Goal: Check status: Check status

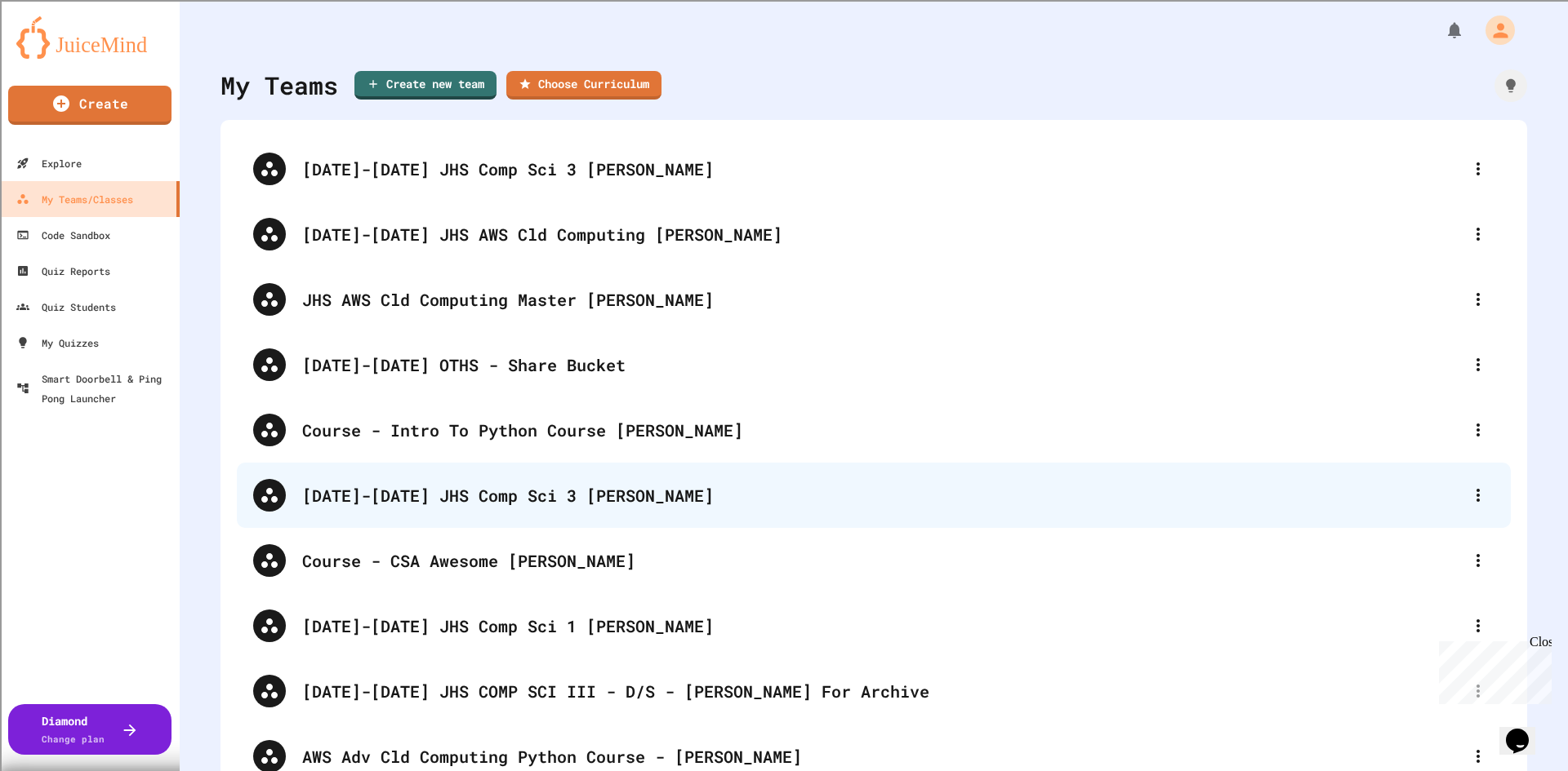
click at [473, 497] on div "[DATE]-[DATE] JHS Comp Sci 3 [PERSON_NAME]" at bounding box center [881, 495] width 1159 height 24
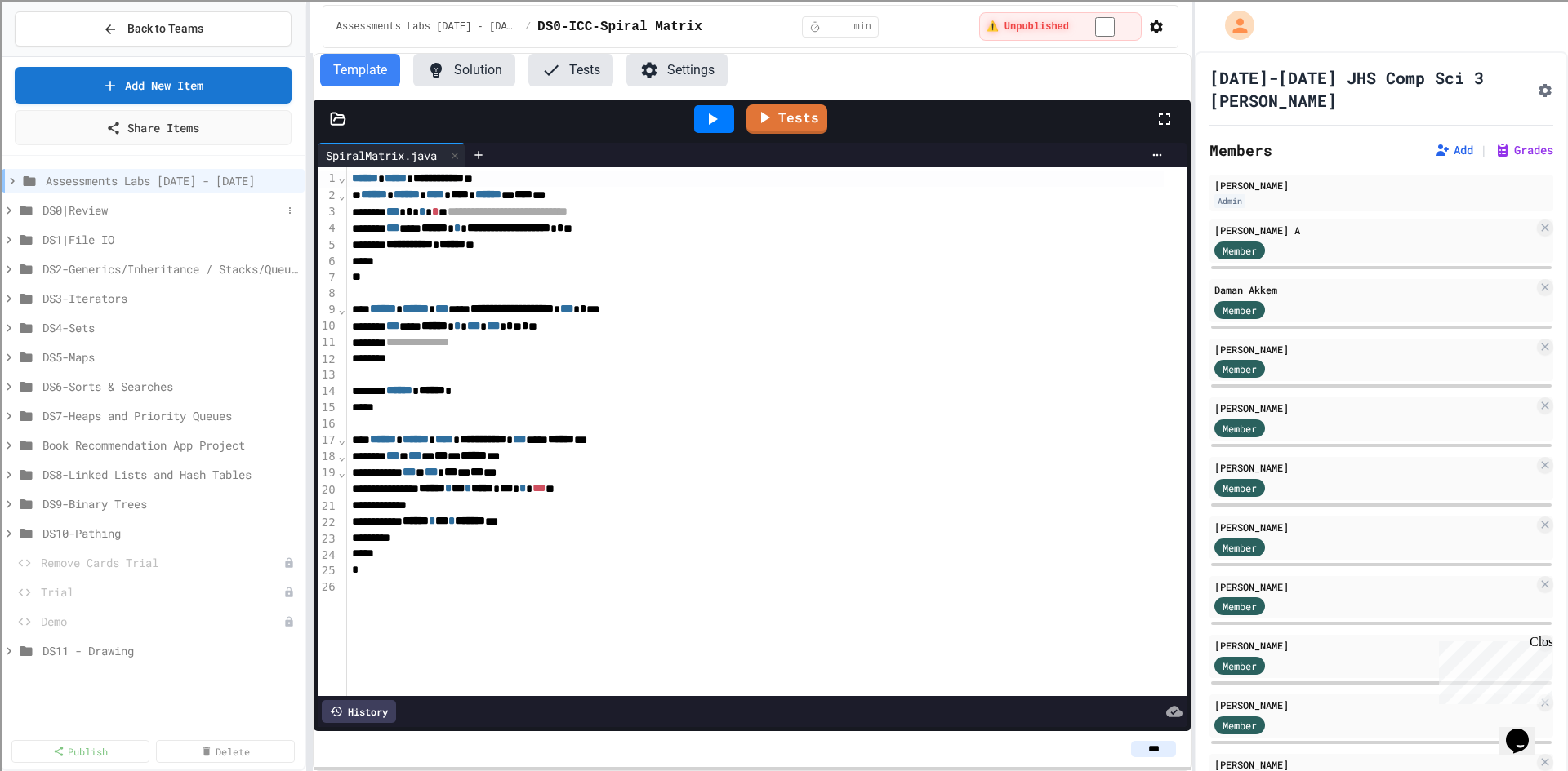
click at [85, 211] on span "DS0|Review" at bounding box center [162, 211] width 239 height 17
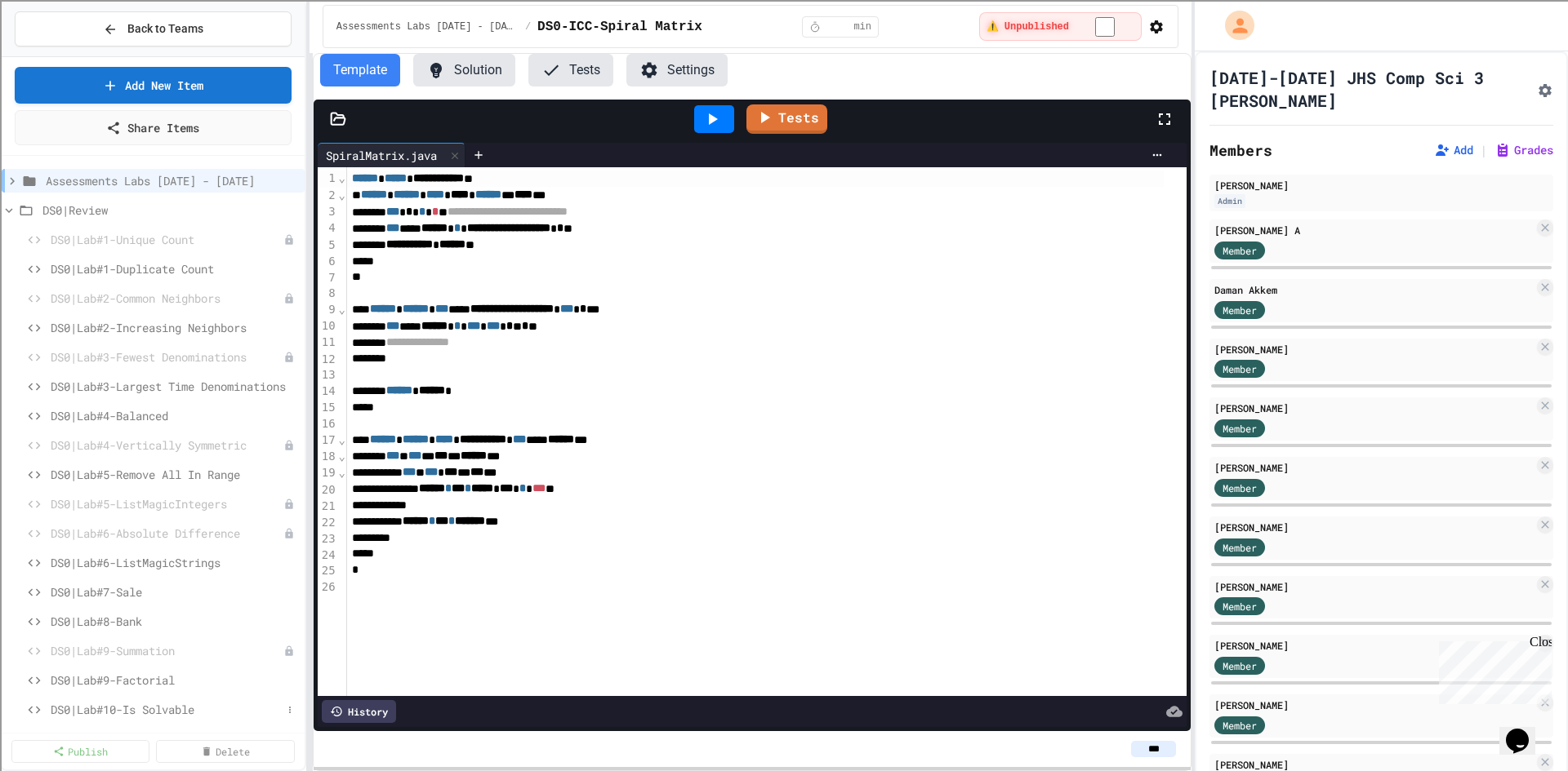
click at [166, 711] on span "DS0|Lab#10-Is Solvable" at bounding box center [166, 710] width 231 height 17
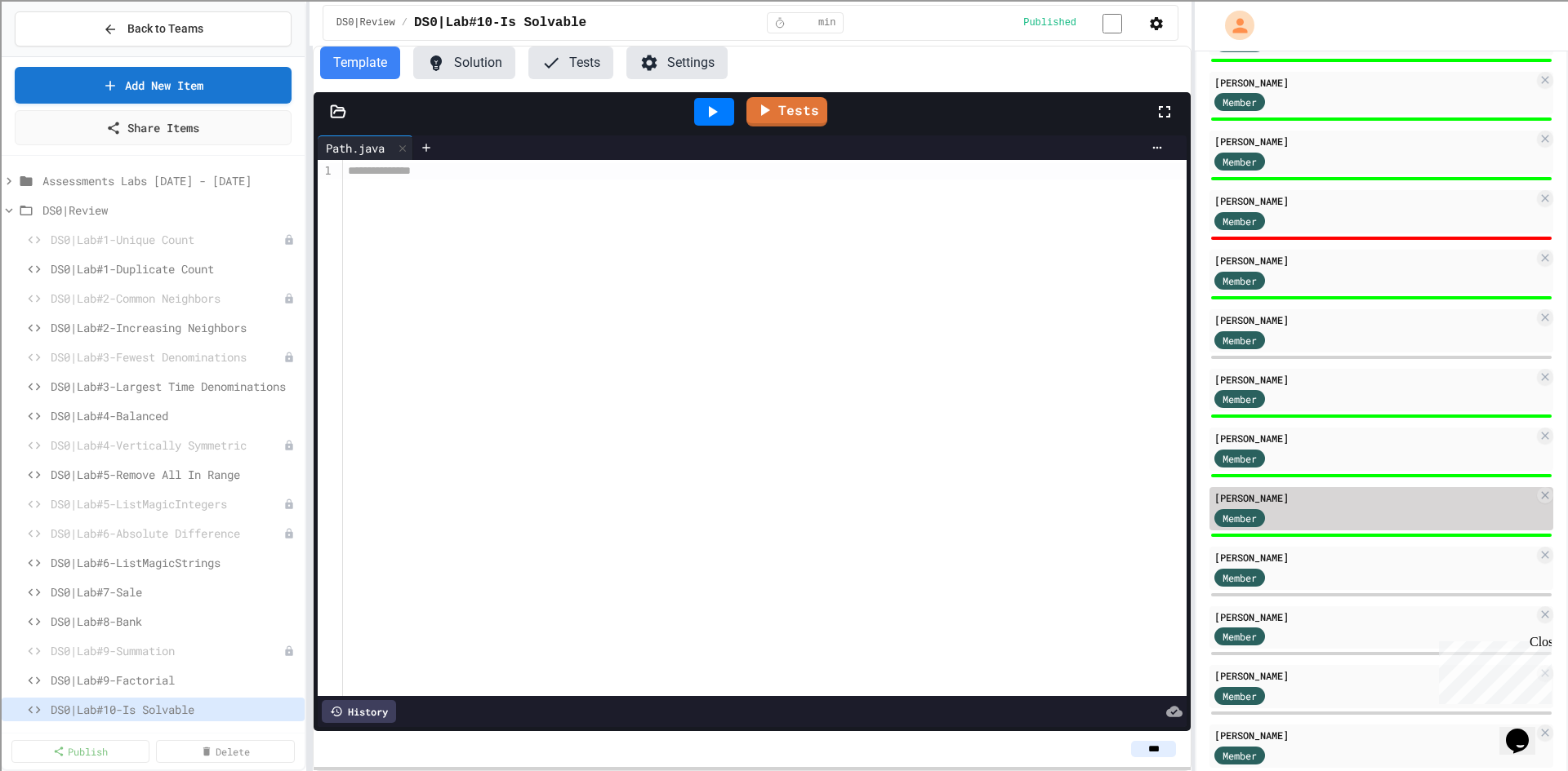
scroll to position [1224, 0]
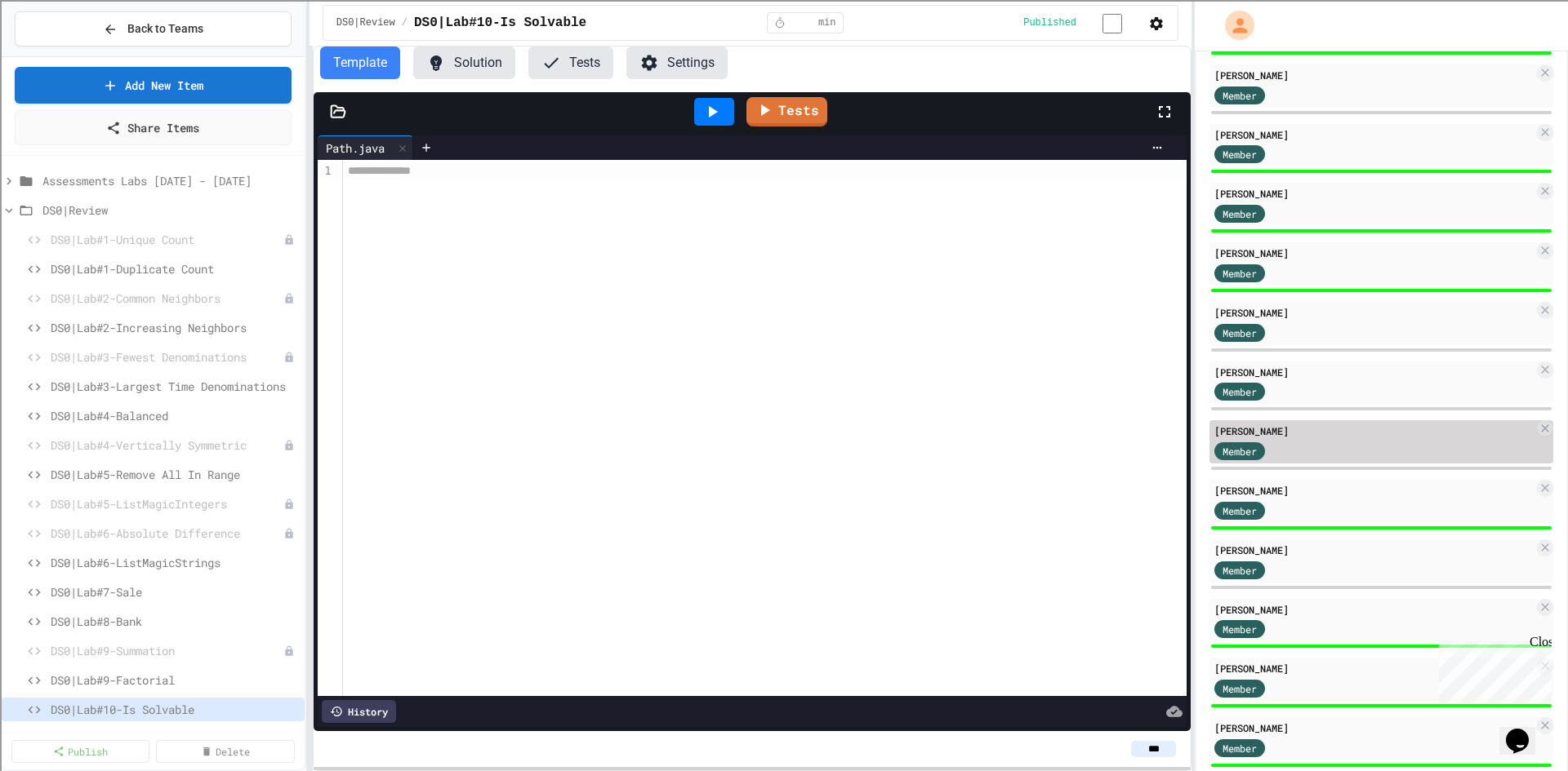
click at [1339, 455] on div "Member" at bounding box center [1374, 450] width 320 height 20
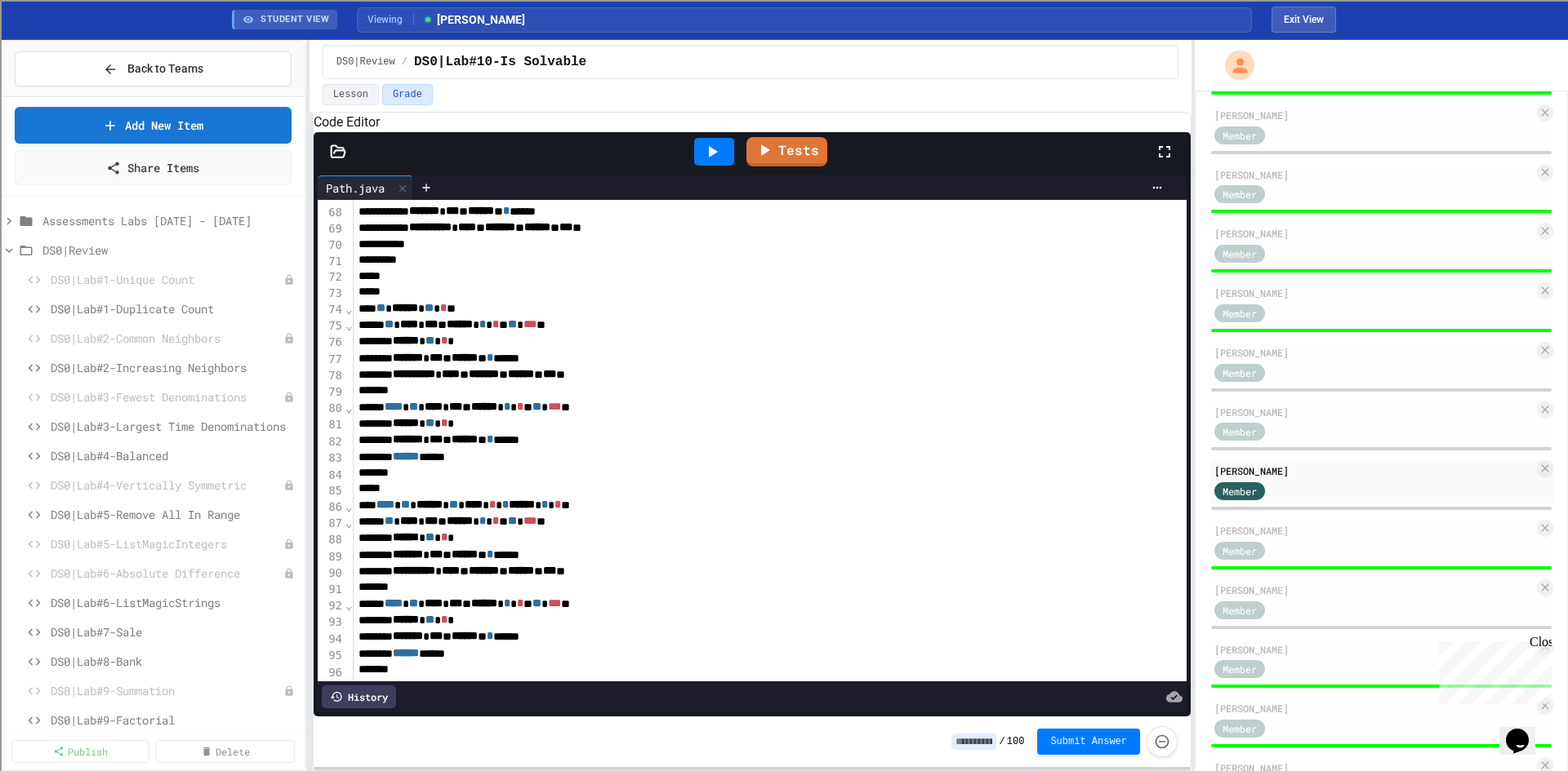
scroll to position [776, 0]
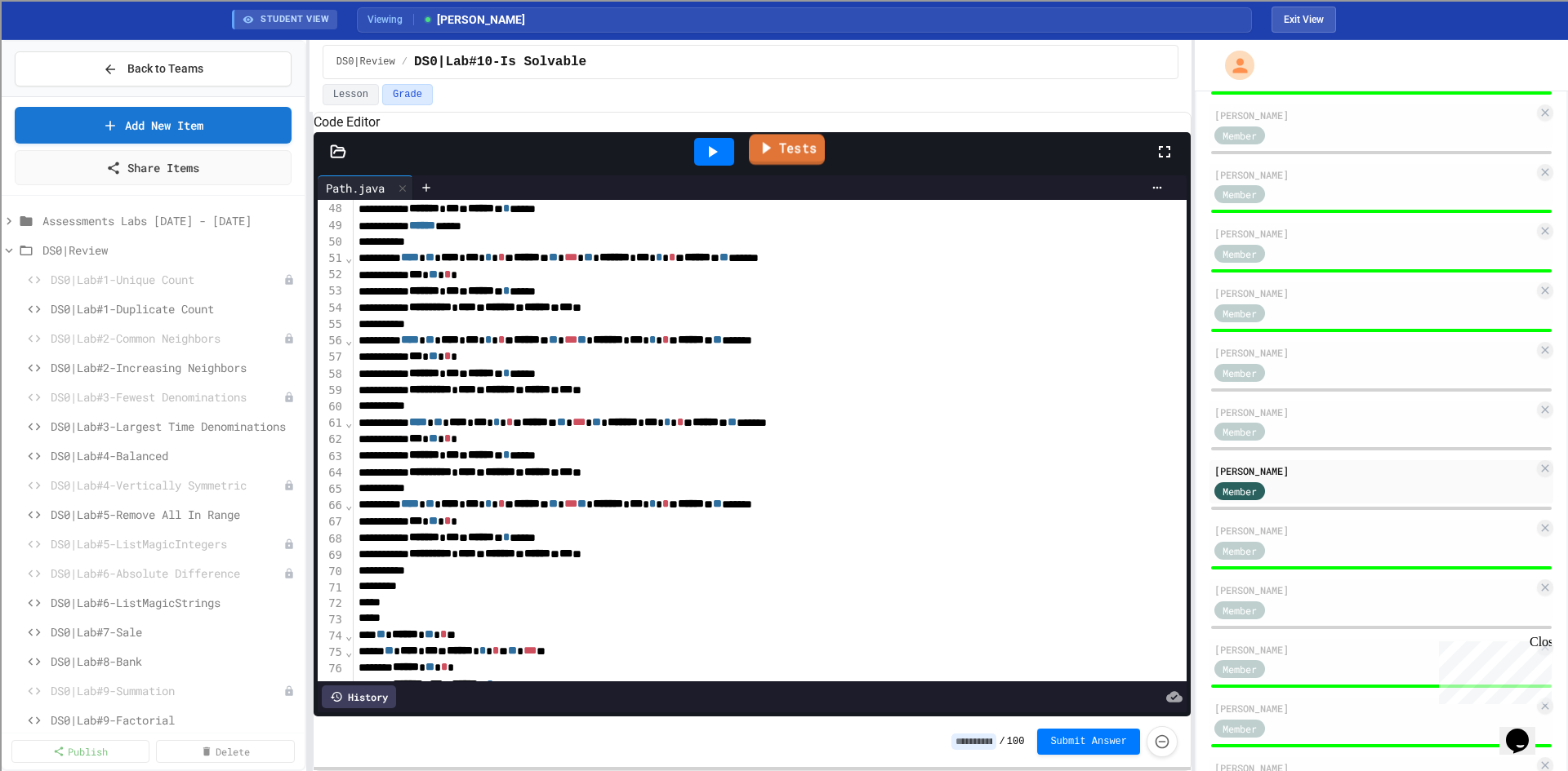
click at [775, 165] on link "Tests" at bounding box center [787, 150] width 76 height 31
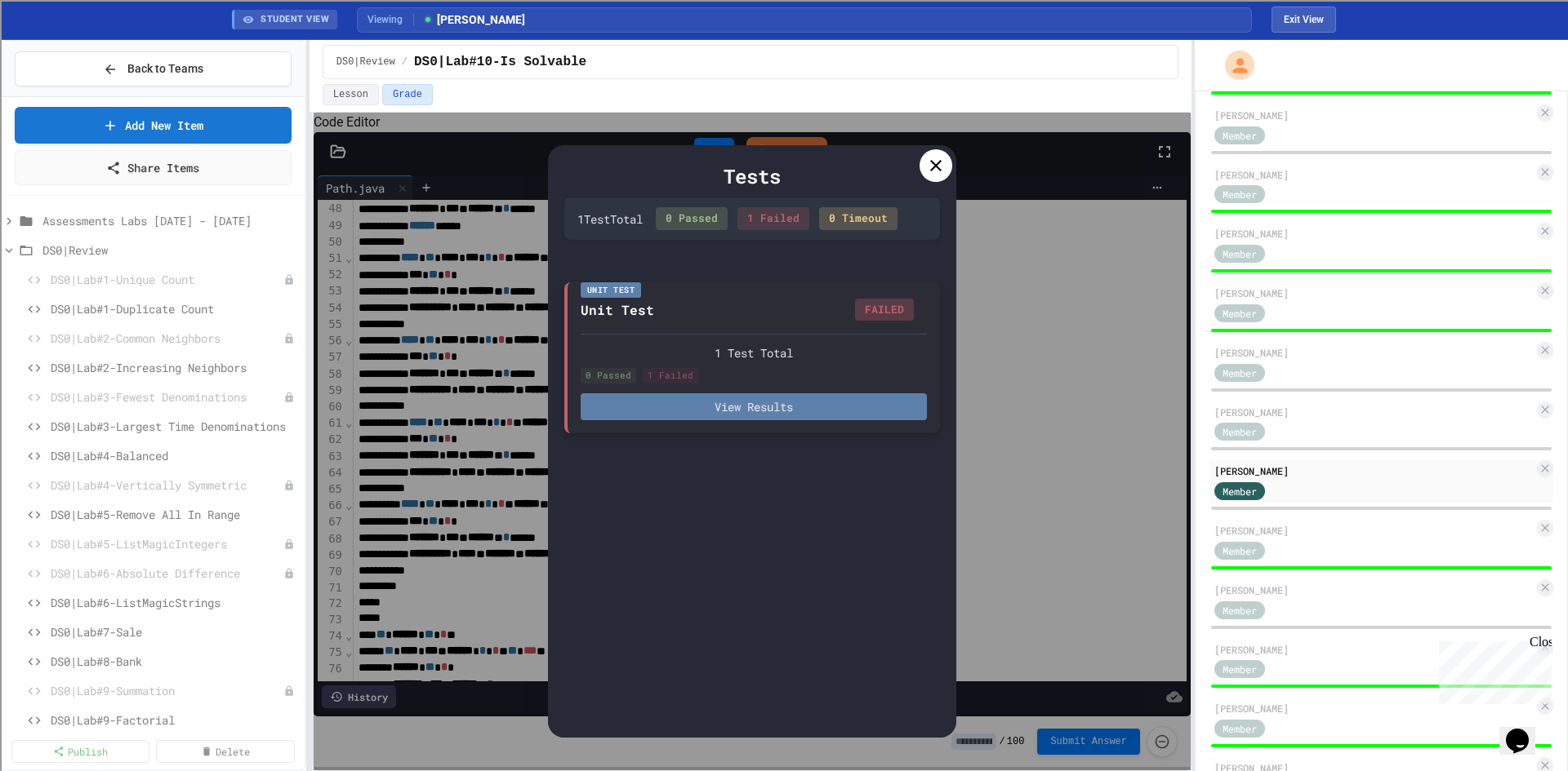
click at [738, 412] on button "View Results" at bounding box center [754, 407] width 346 height 27
click at [931, 167] on icon at bounding box center [936, 166] width 19 height 19
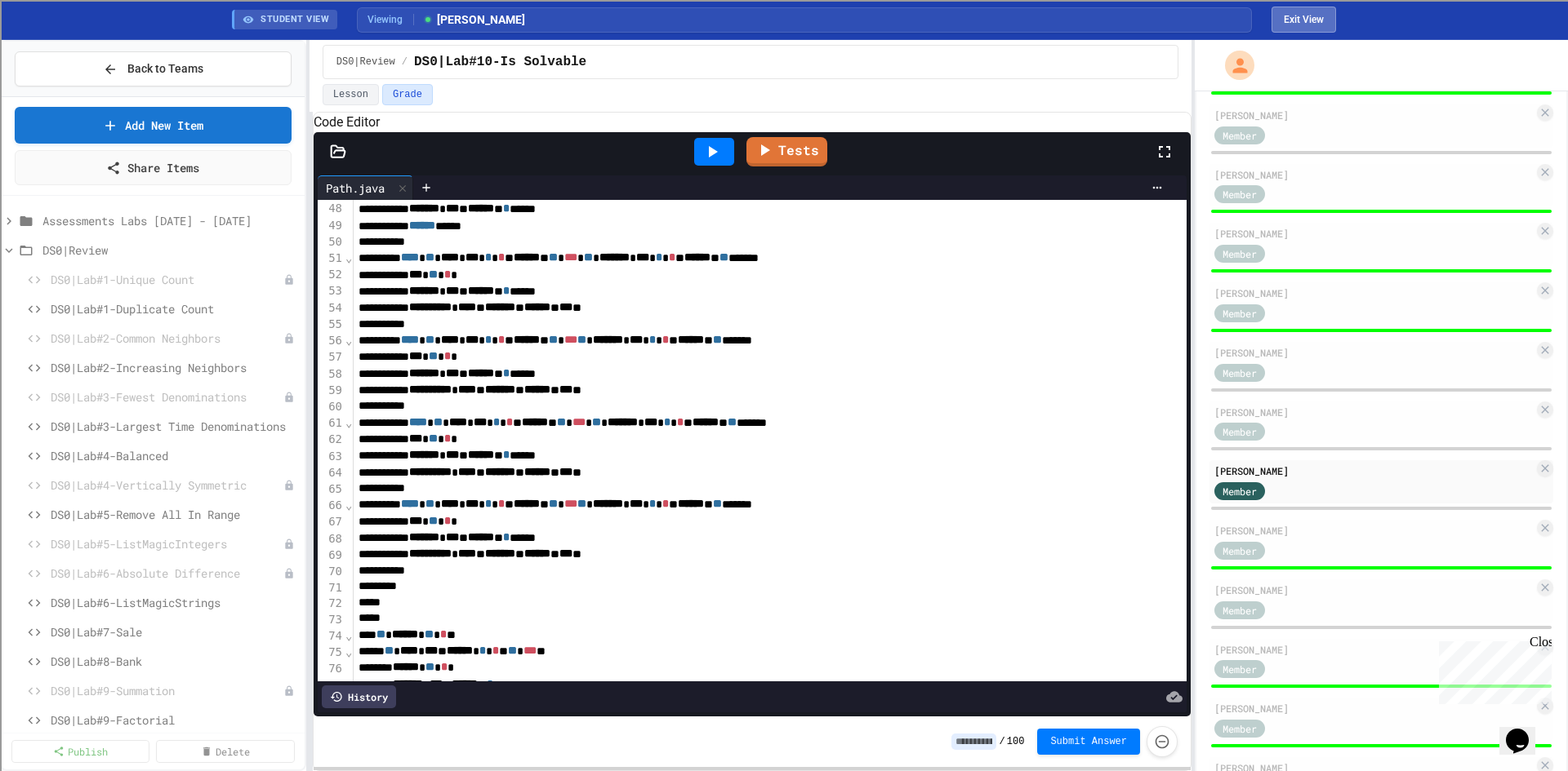
click at [1280, 23] on button "Exit View" at bounding box center [1304, 19] width 64 height 26
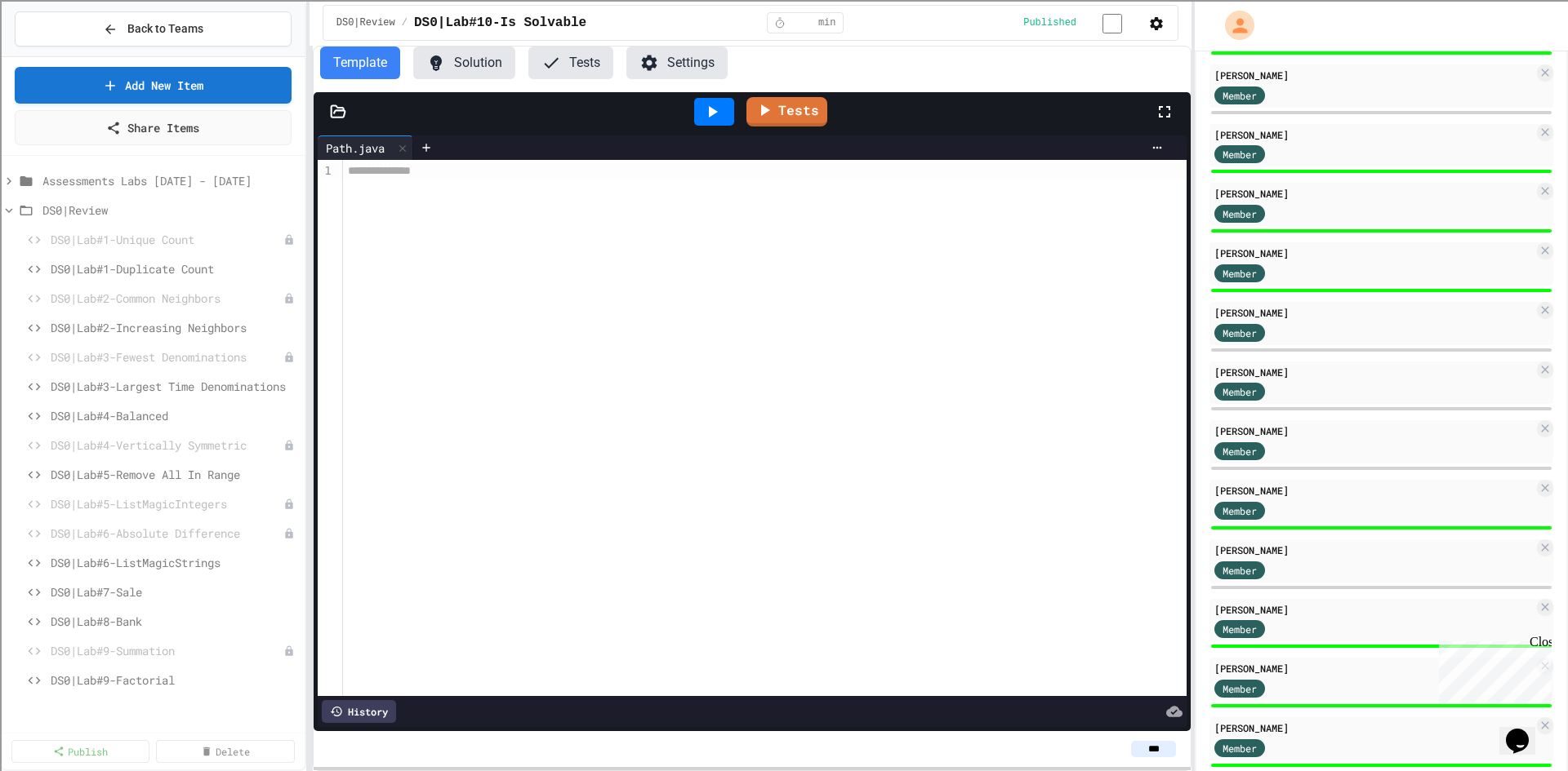
click at [481, 70] on button "Solution" at bounding box center [463, 63] width 102 height 33
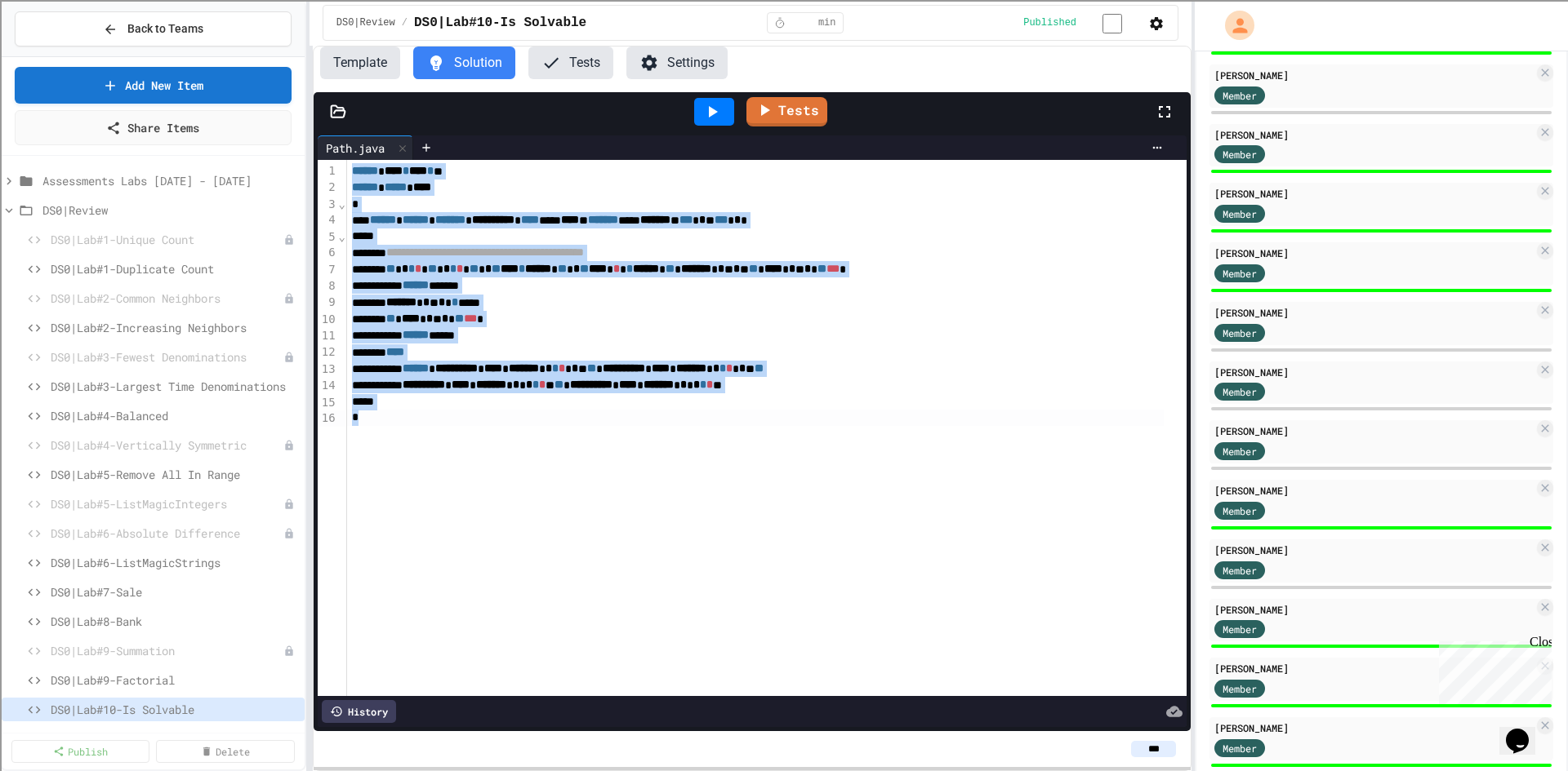
drag, startPoint x: 351, startPoint y: 173, endPoint x: 453, endPoint y: 425, distance: 271.9
click at [453, 425] on div "**********" at bounding box center [767, 428] width 839 height 536
copy div "**********"
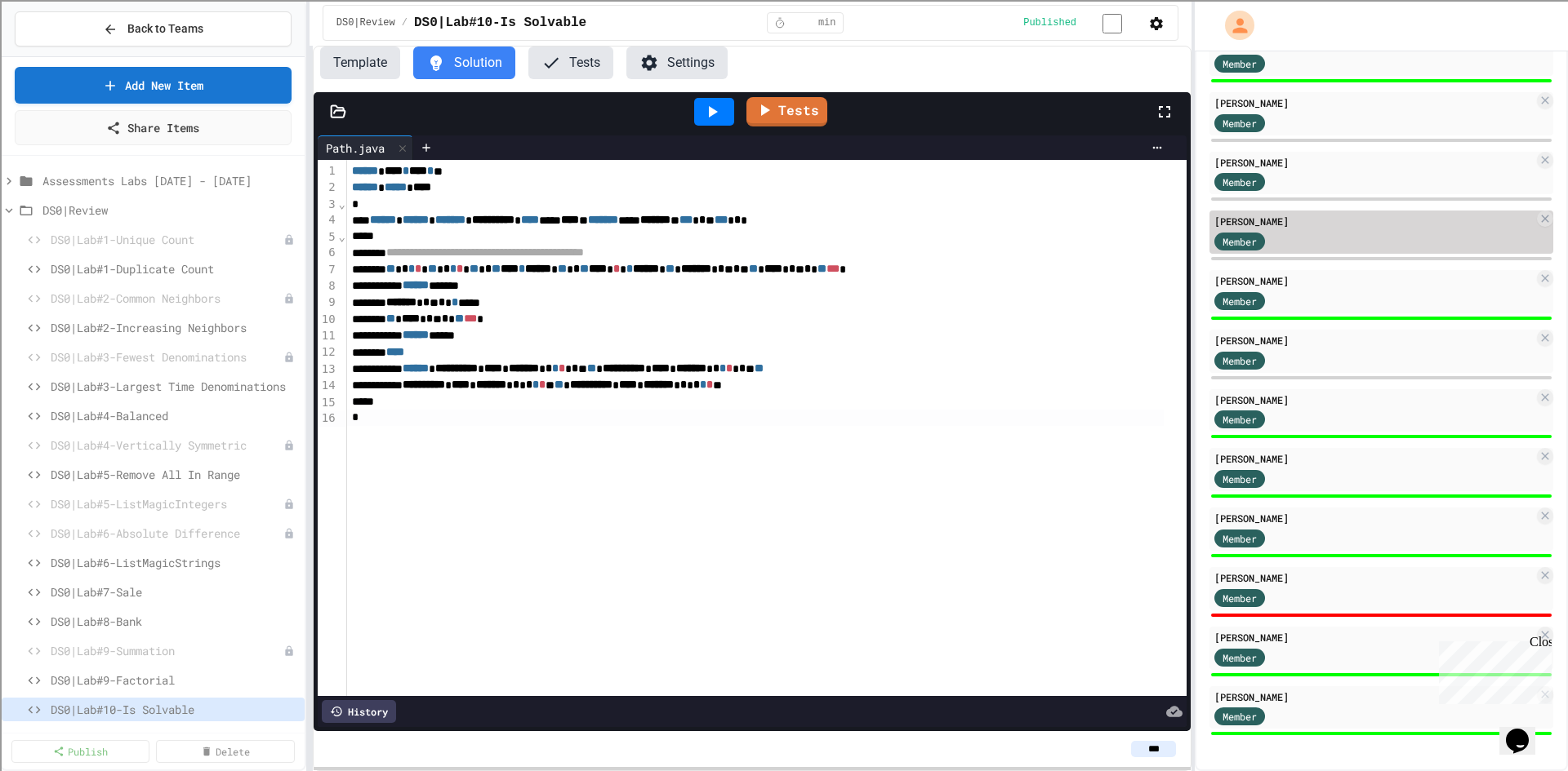
click at [1329, 227] on div "[PERSON_NAME]" at bounding box center [1374, 220] width 320 height 15
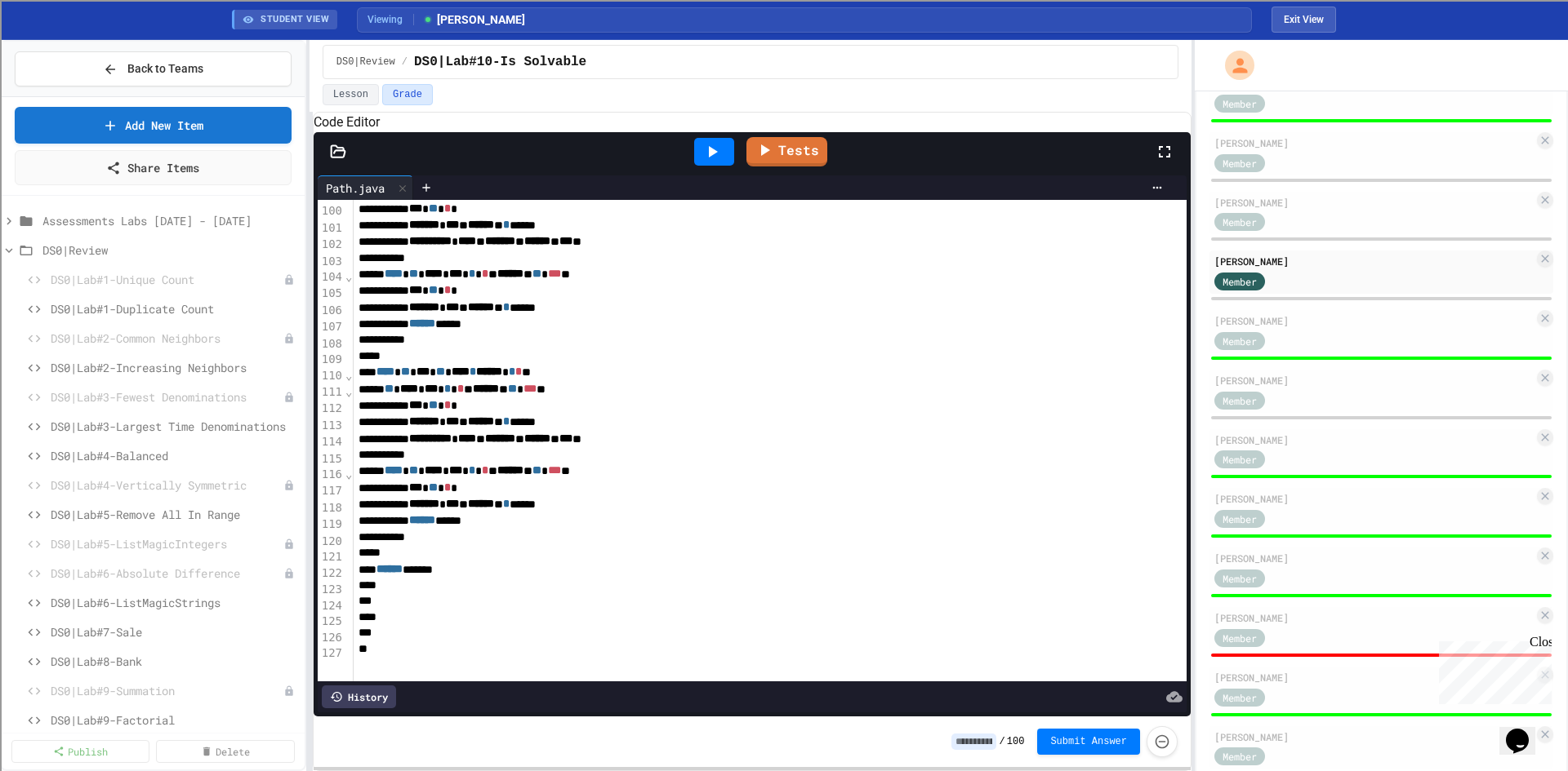
scroll to position [1674, 0]
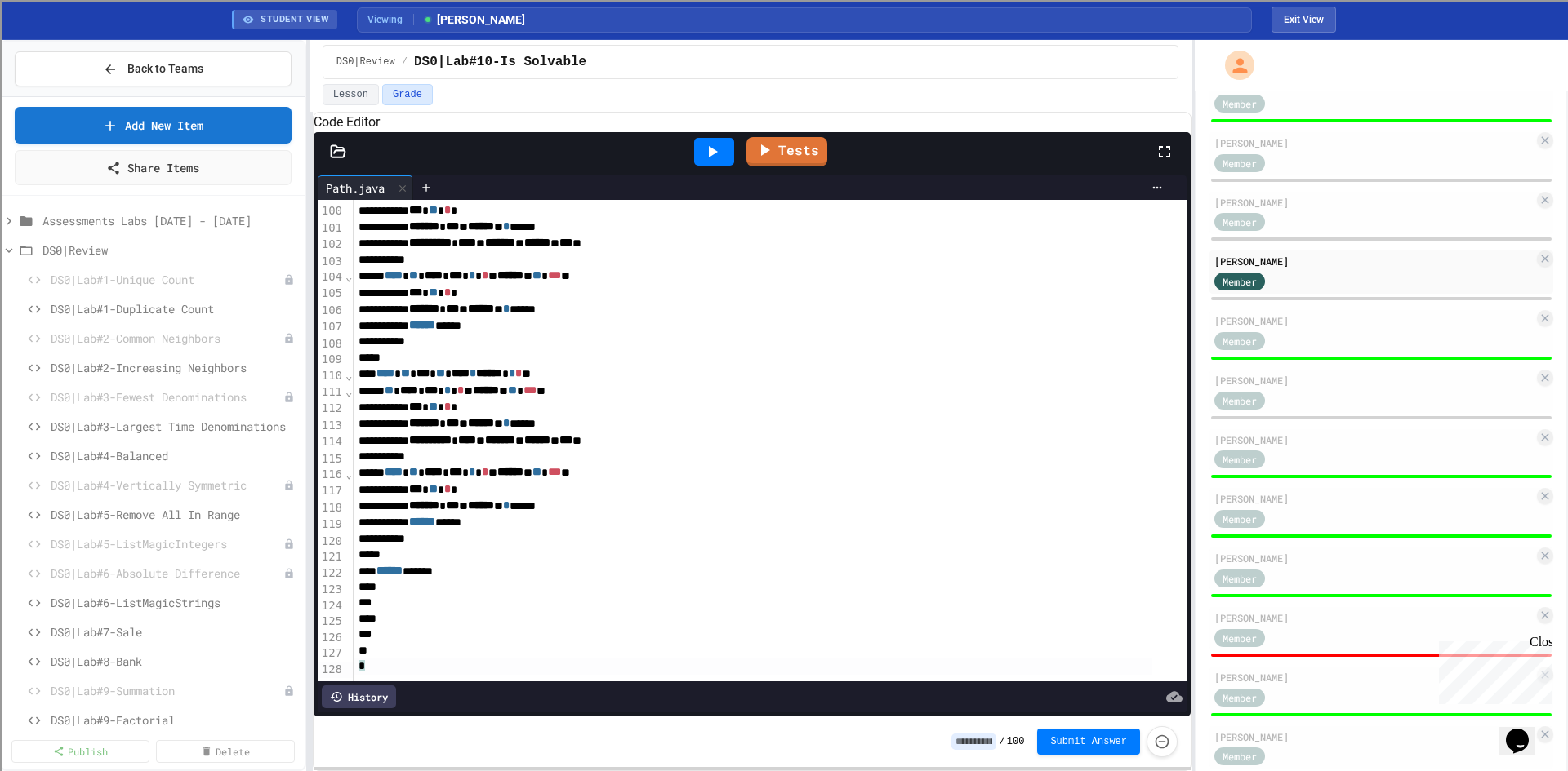
click at [413, 658] on div "*" at bounding box center [752, 666] width 798 height 17
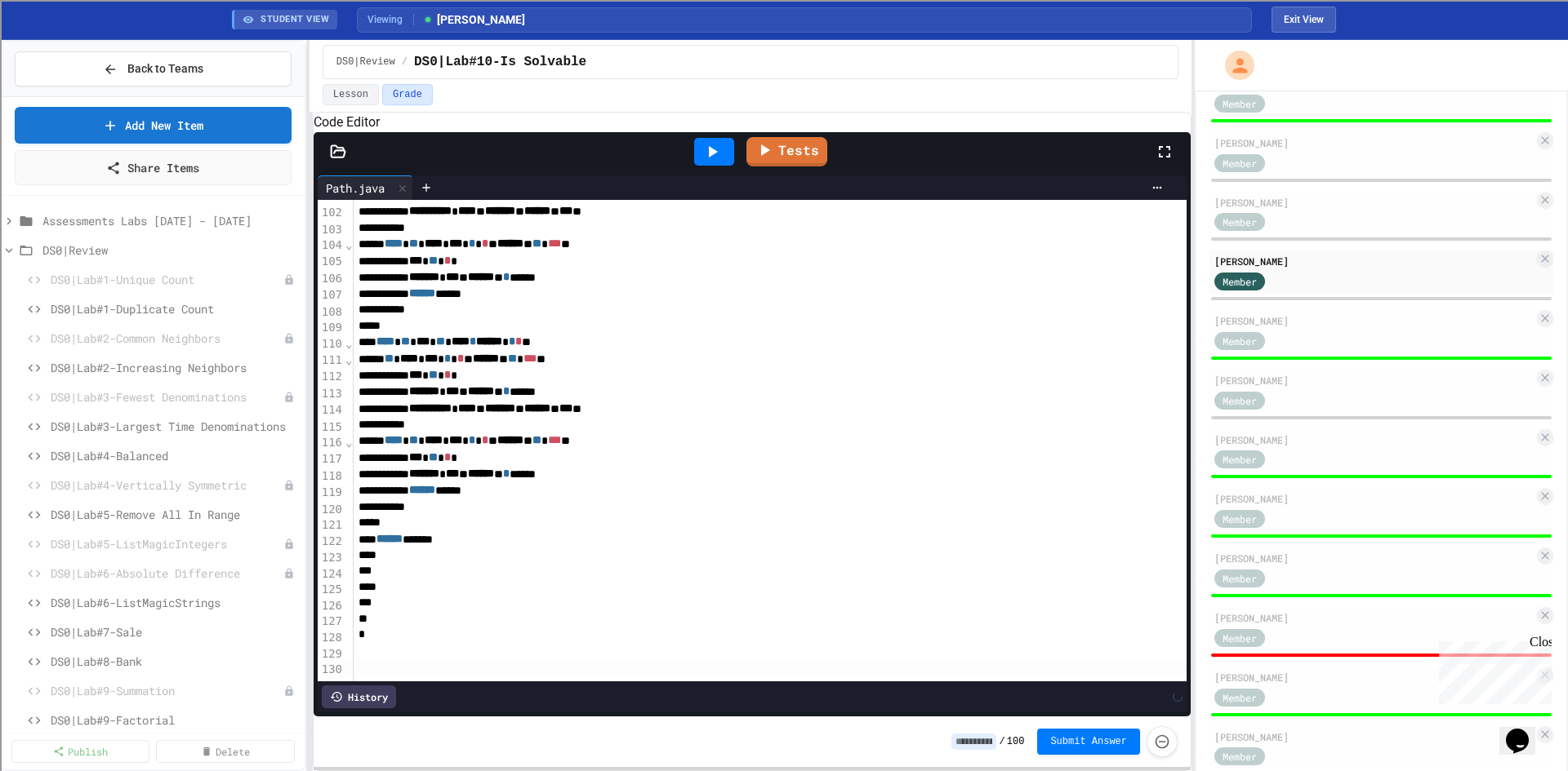
scroll to position [1954, 0]
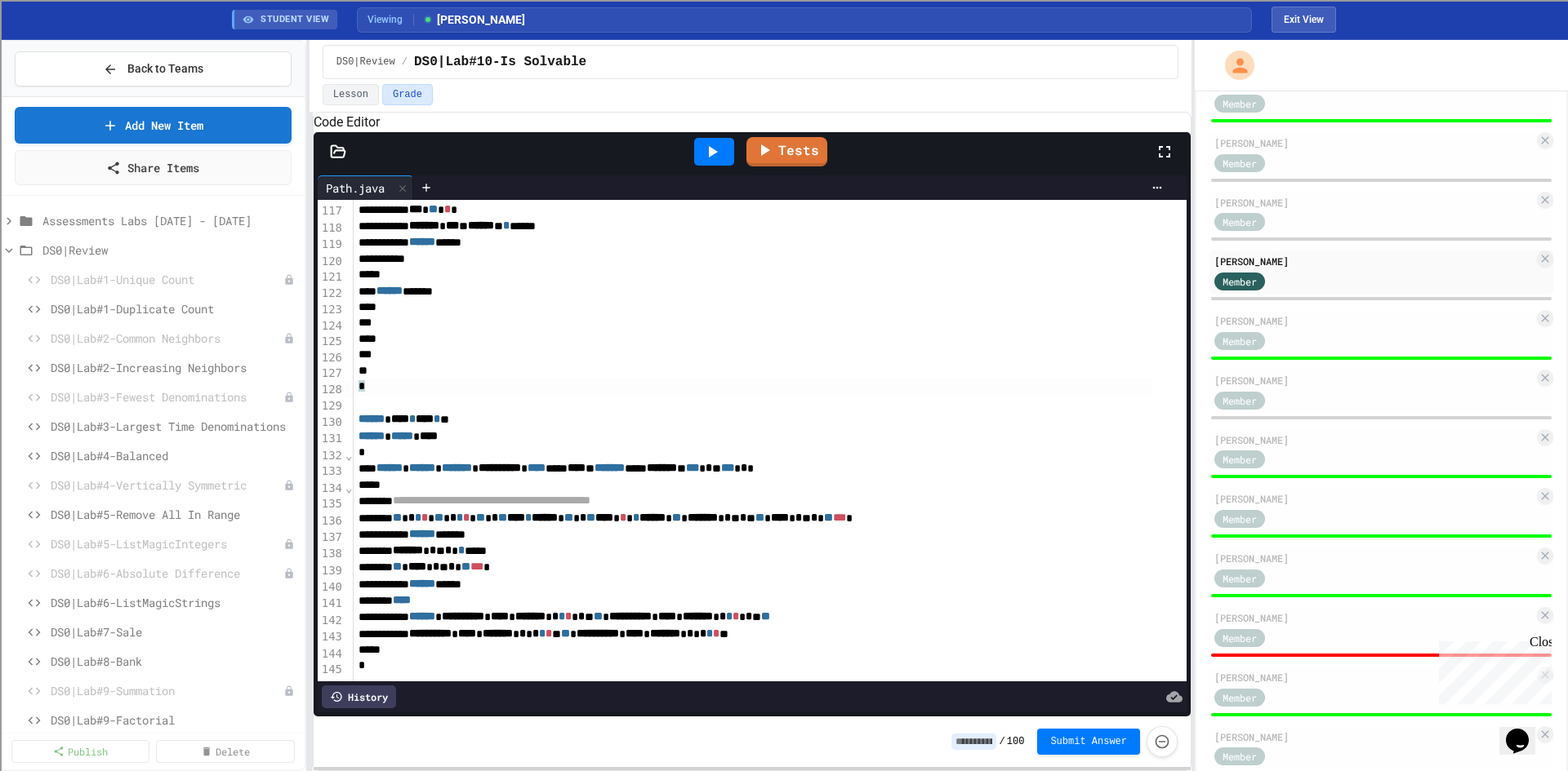
click at [402, 379] on div "*" at bounding box center [752, 386] width 798 height 17
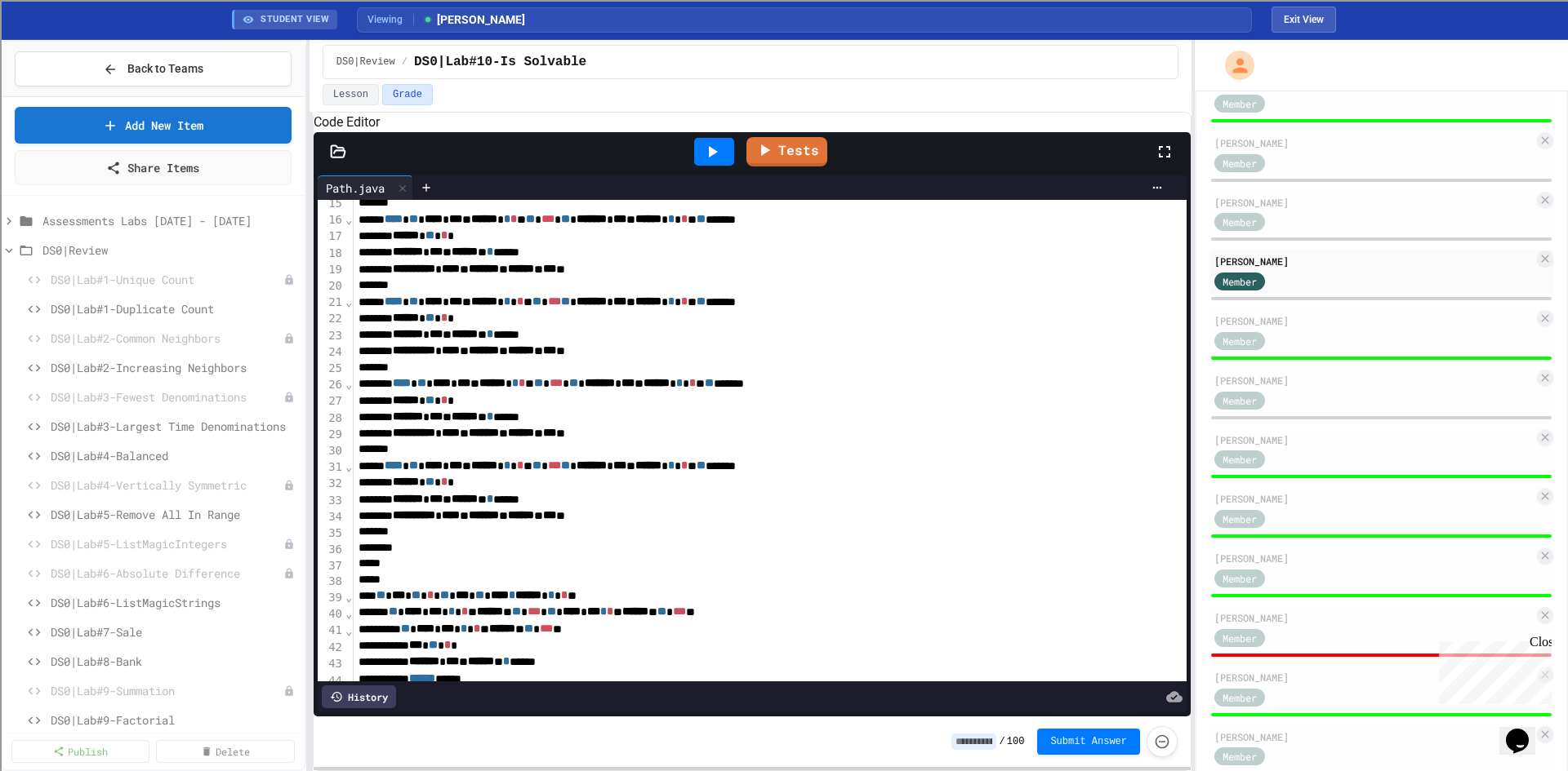
scroll to position [0, 0]
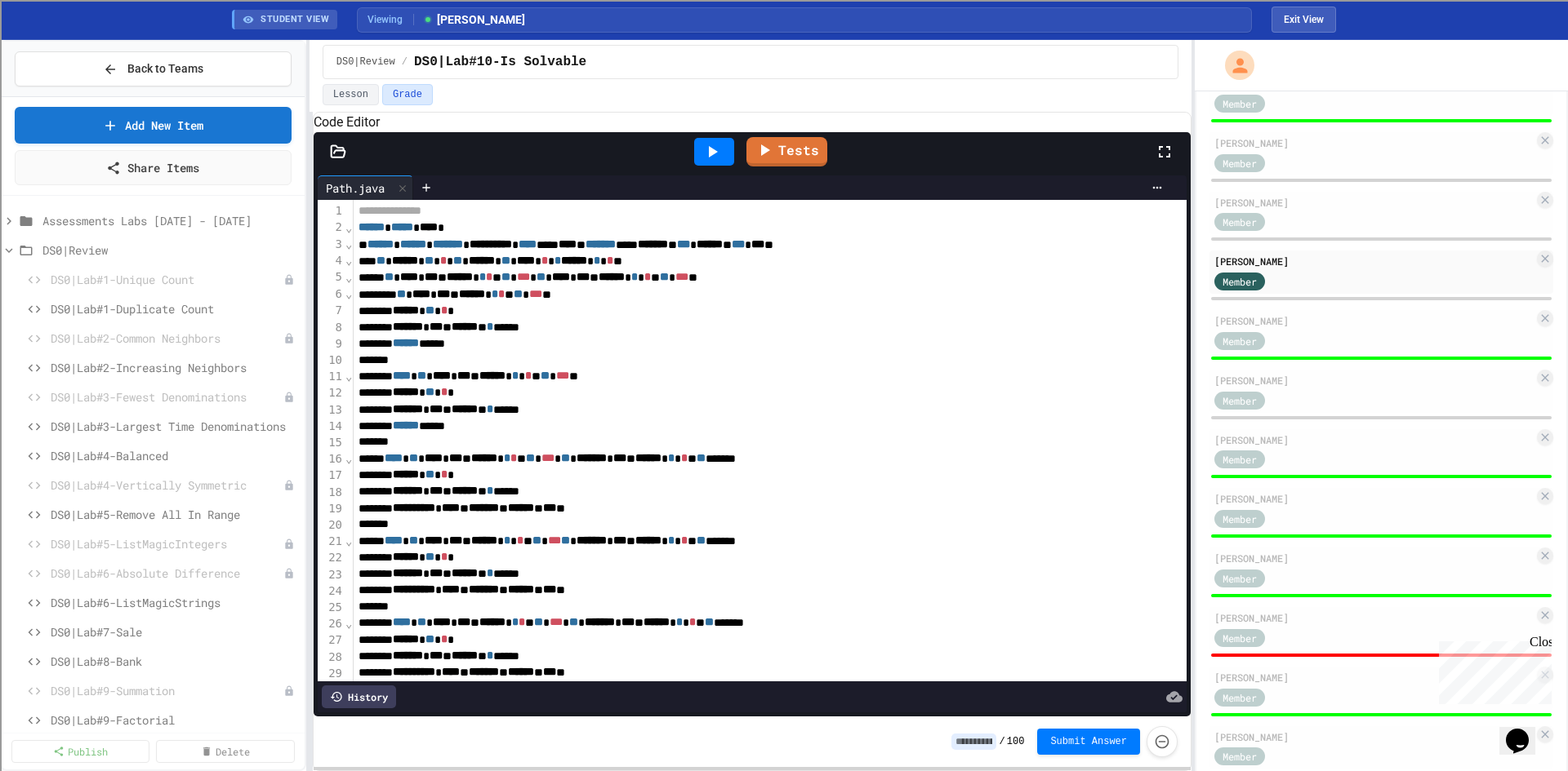
click at [354, 236] on div "****** ***** **** *" at bounding box center [752, 227] width 798 height 17
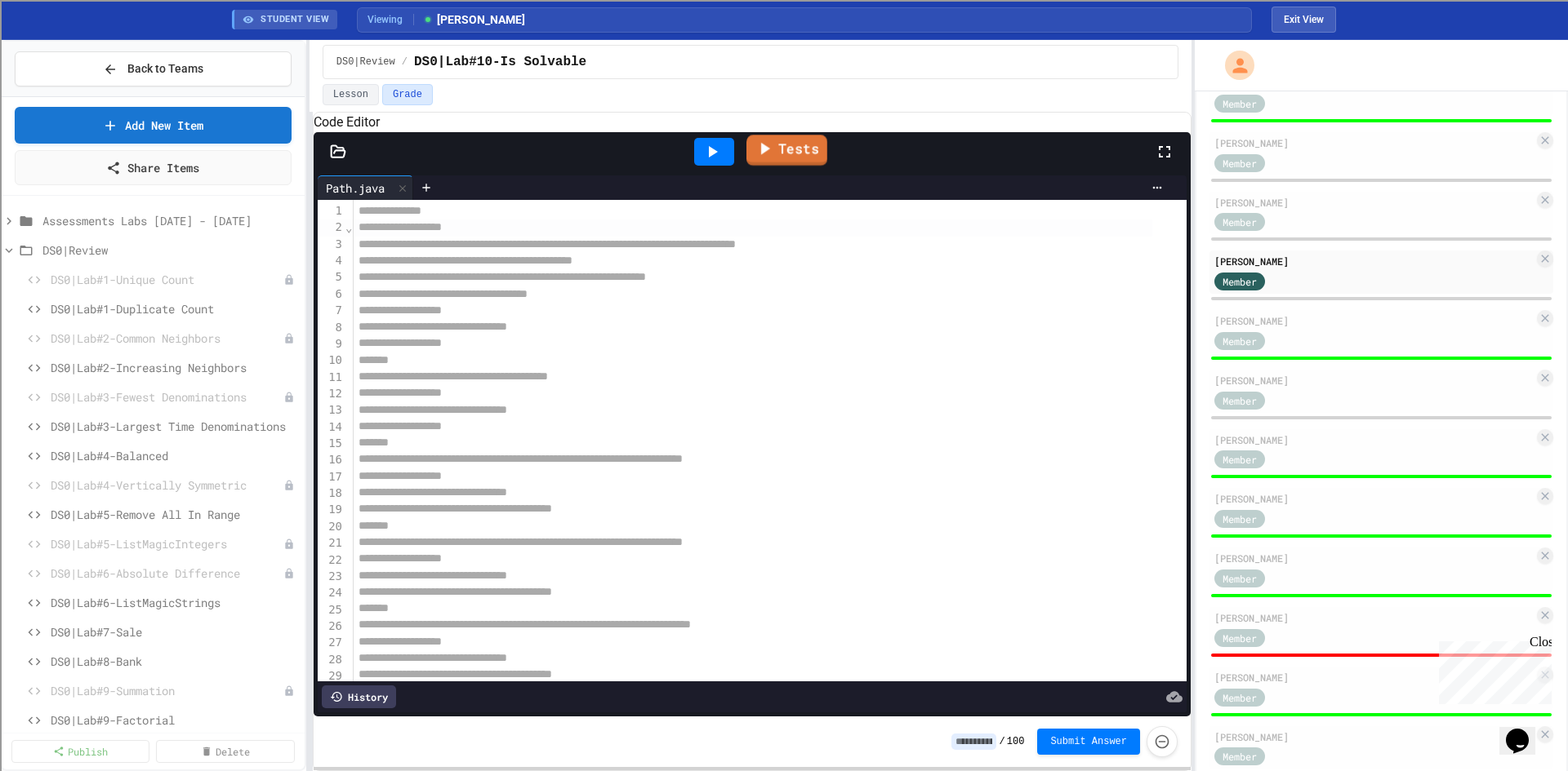
click at [805, 163] on link "Tests" at bounding box center [786, 151] width 81 height 31
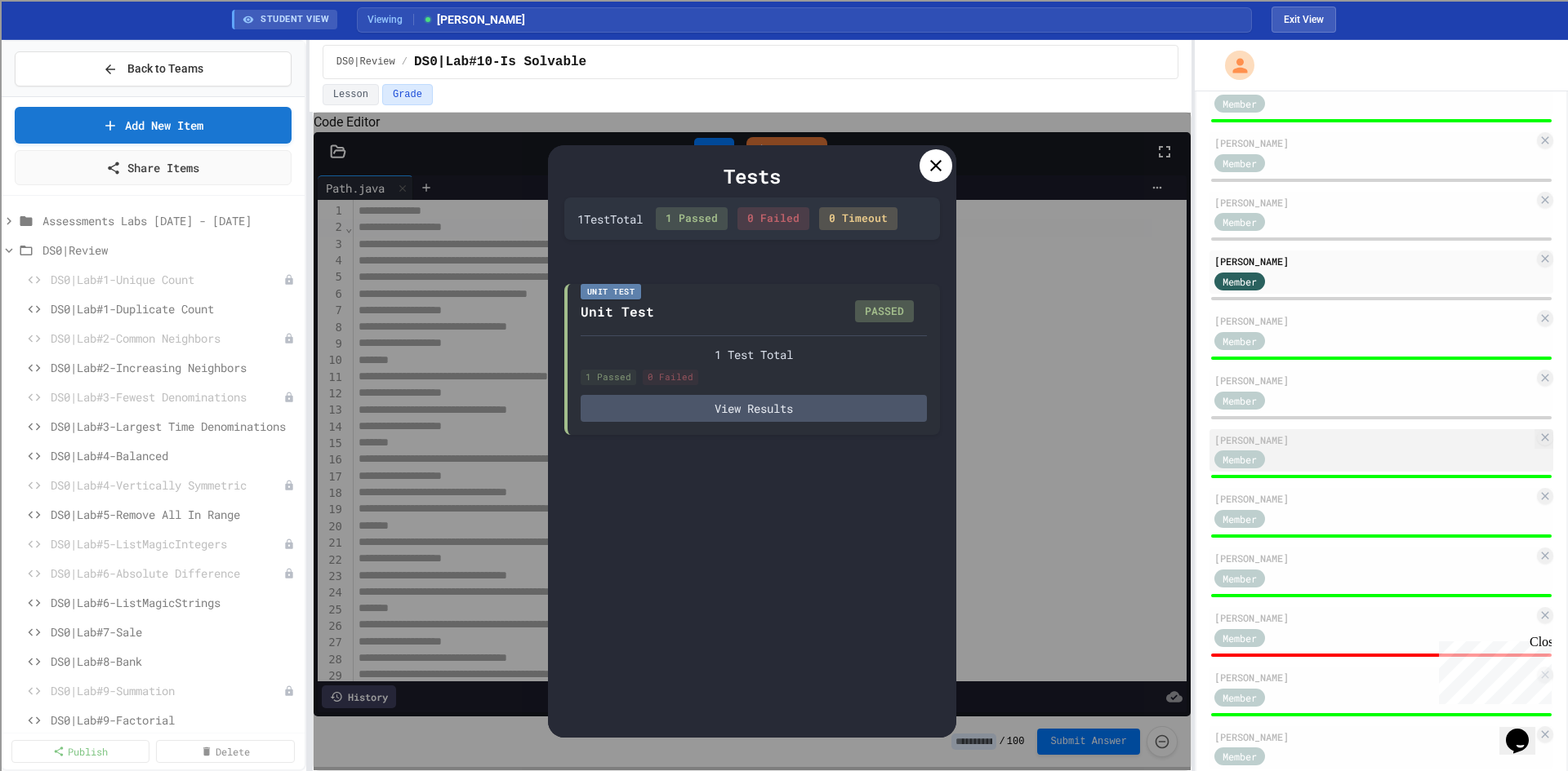
scroll to position [1474, 0]
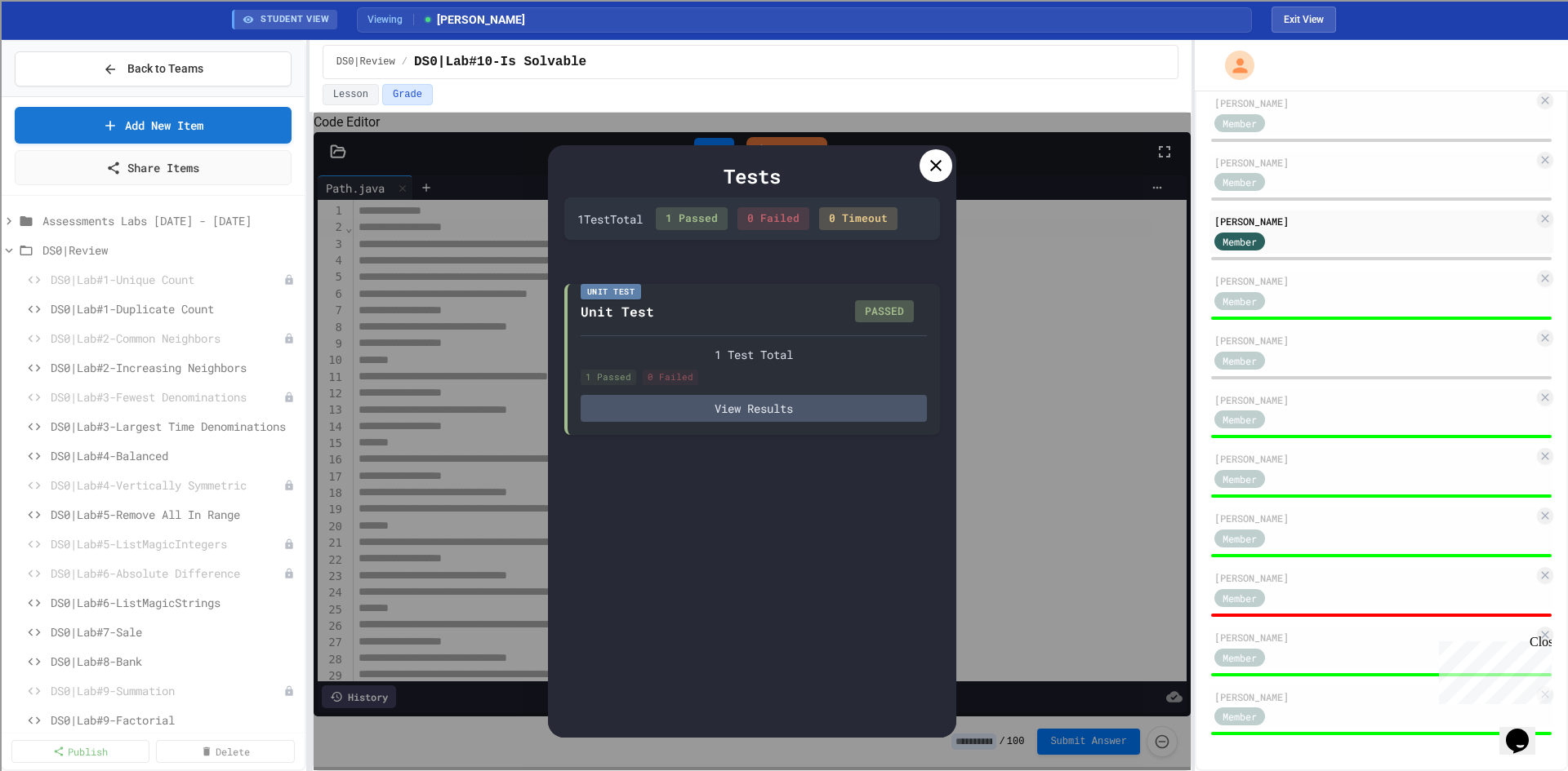
click at [933, 171] on icon at bounding box center [936, 166] width 19 height 19
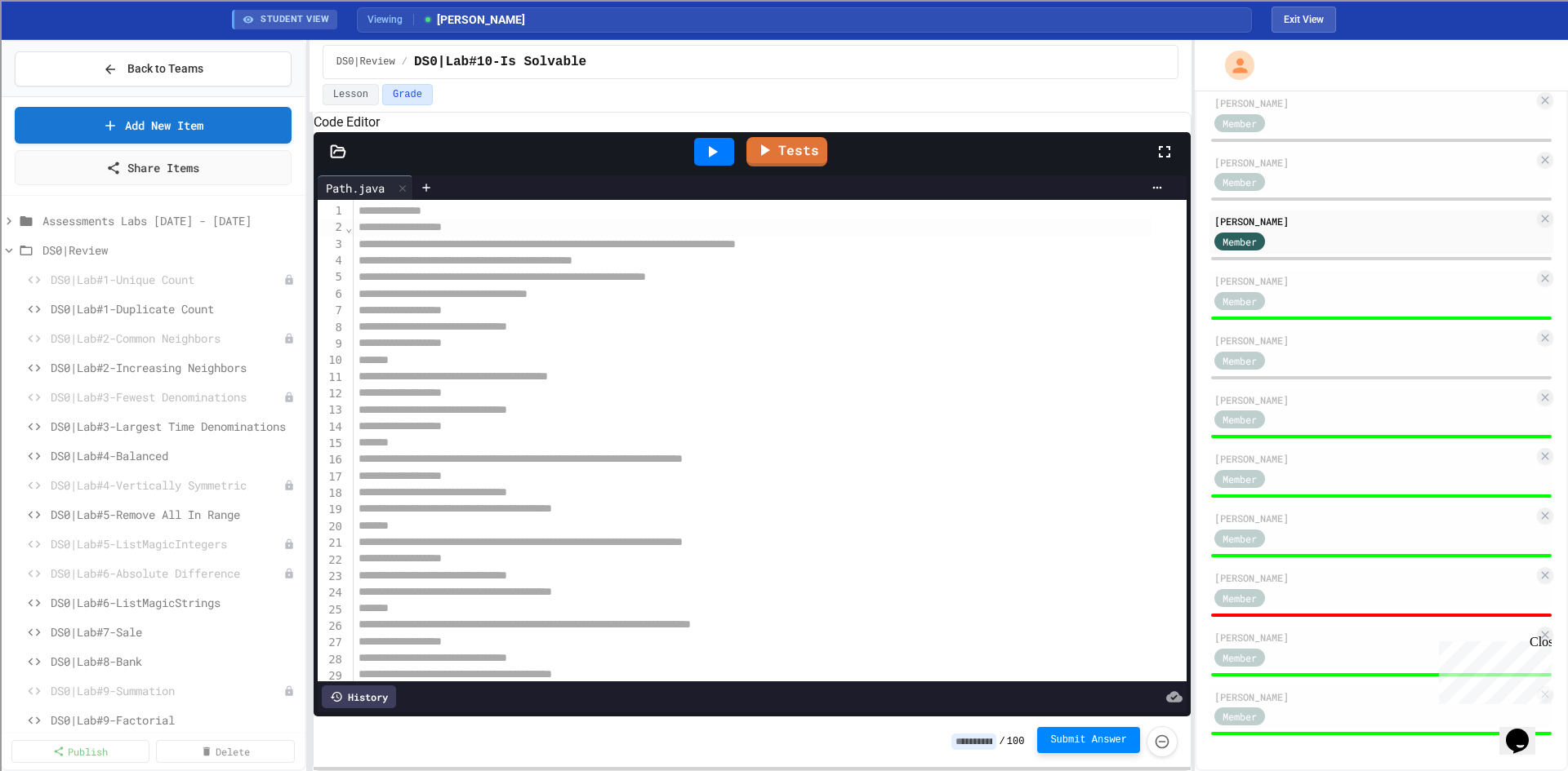
click at [1093, 735] on span "Submit Answer" at bounding box center [1088, 740] width 77 height 13
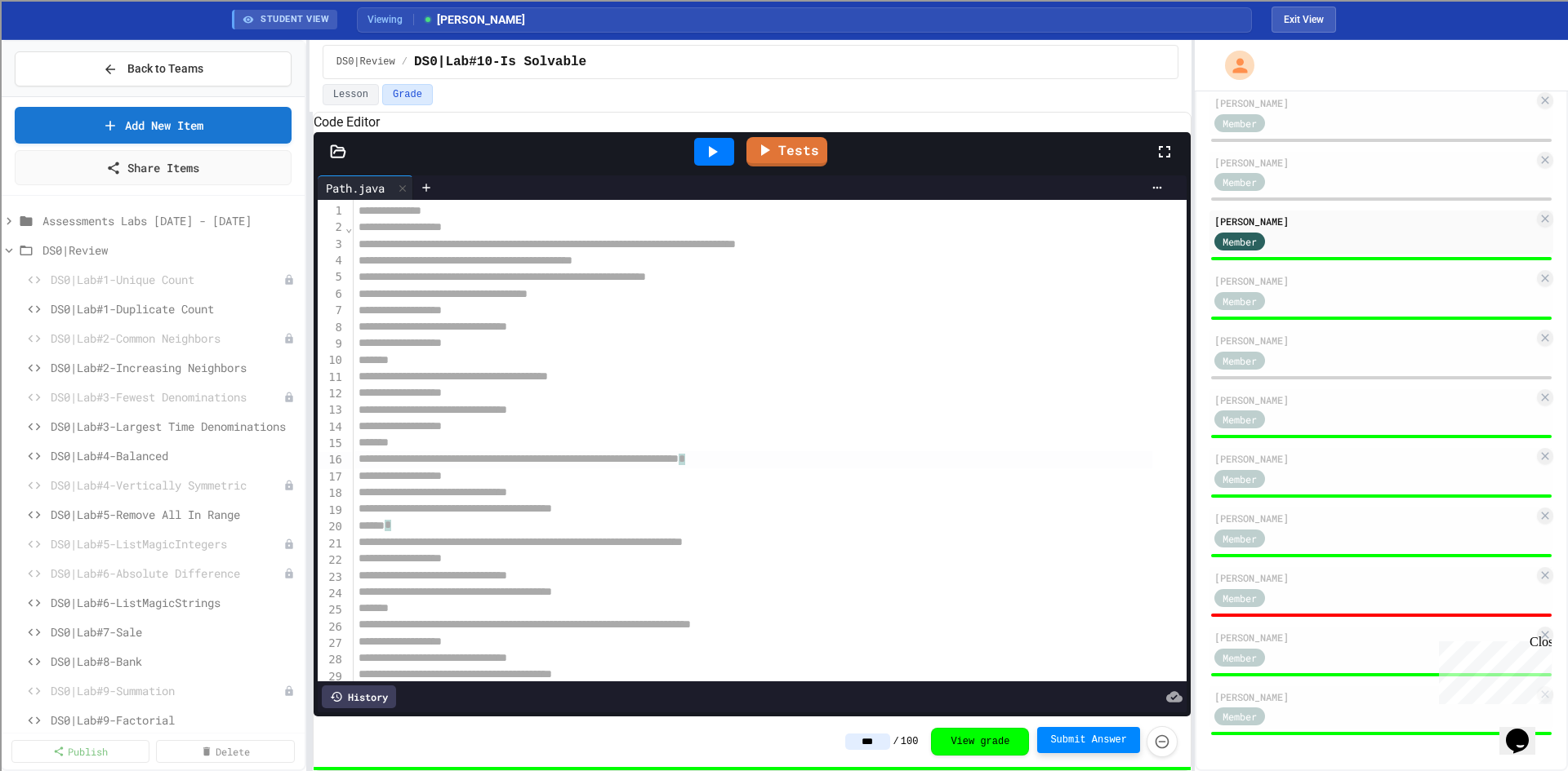
click at [971, 468] on div "**********" at bounding box center [752, 459] width 798 height 17
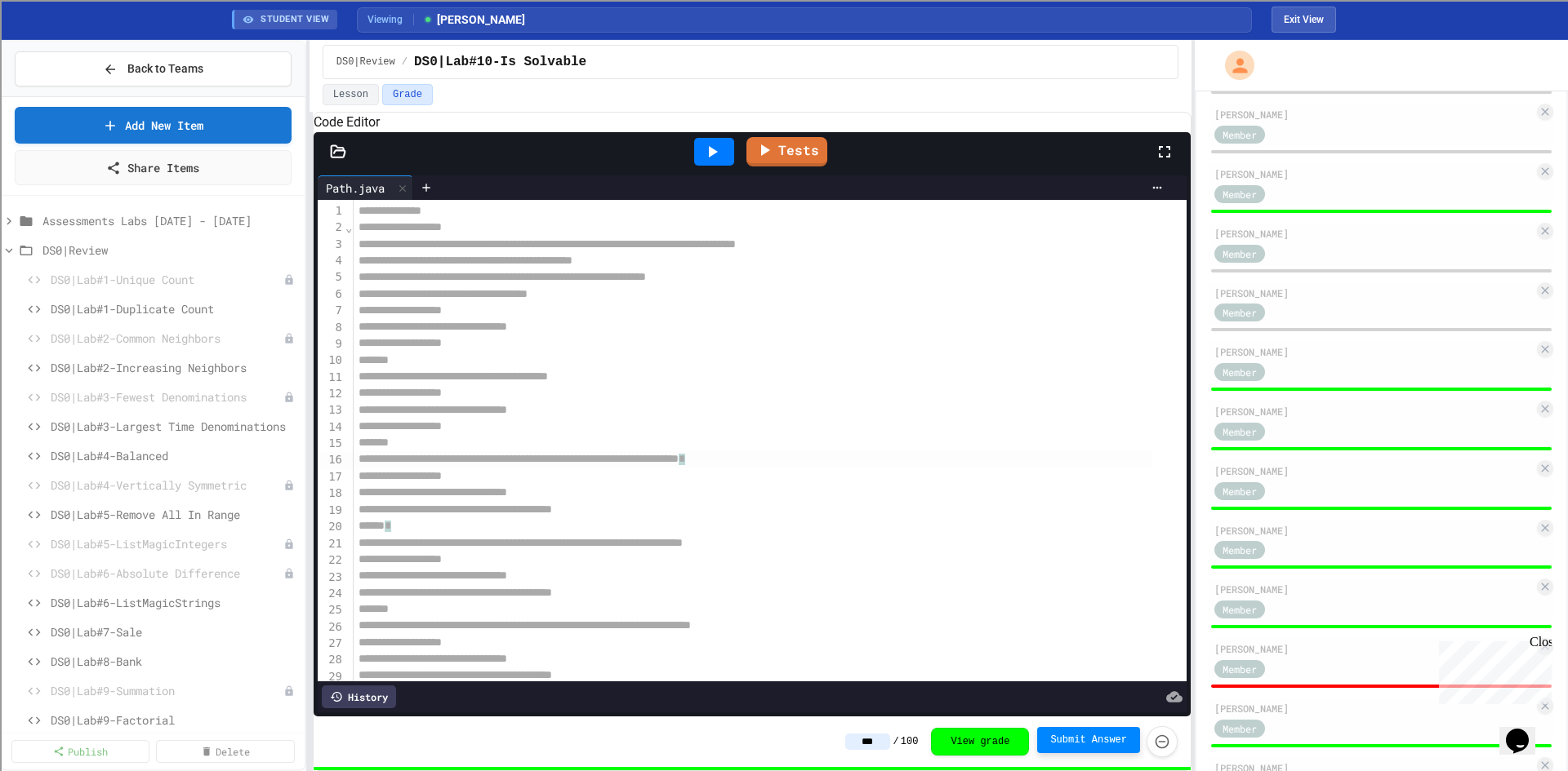
scroll to position [653, 0]
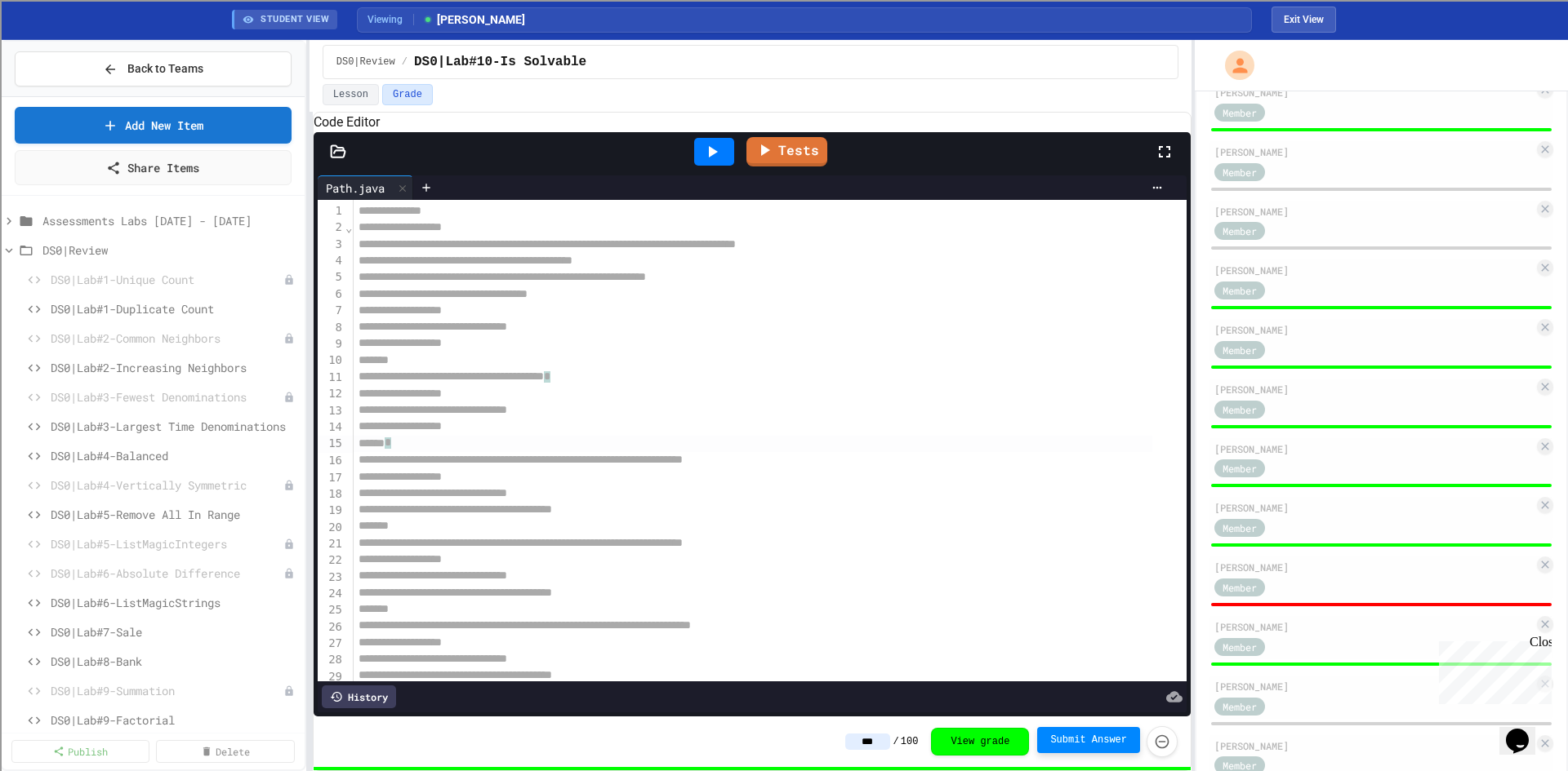
click at [925, 453] on div "*" at bounding box center [752, 445] width 798 height 17
click at [1268, 574] on div "[PERSON_NAME]" at bounding box center [1374, 567] width 320 height 15
type input "*"
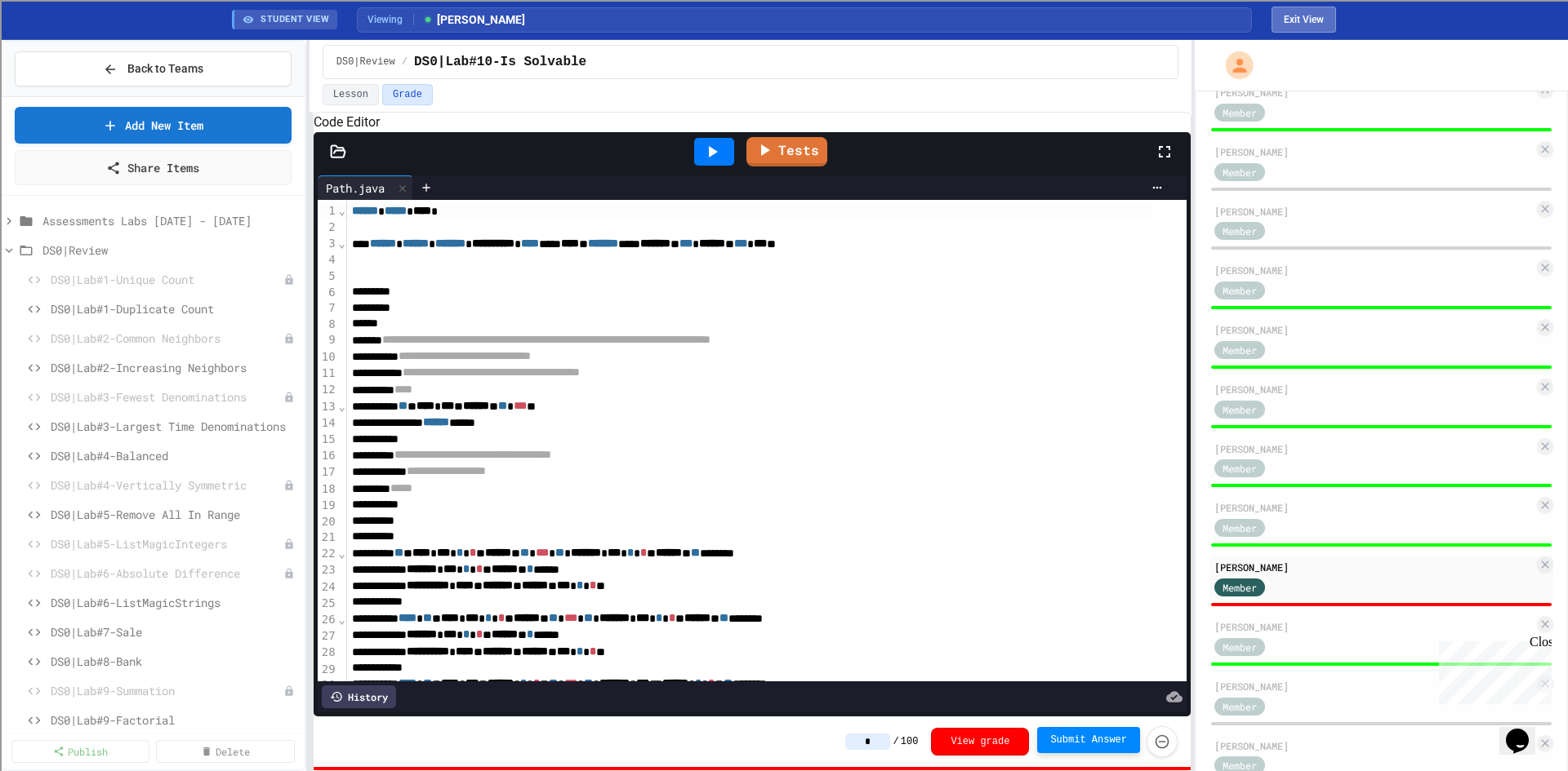
click at [1299, 13] on button "Exit View" at bounding box center [1304, 19] width 64 height 26
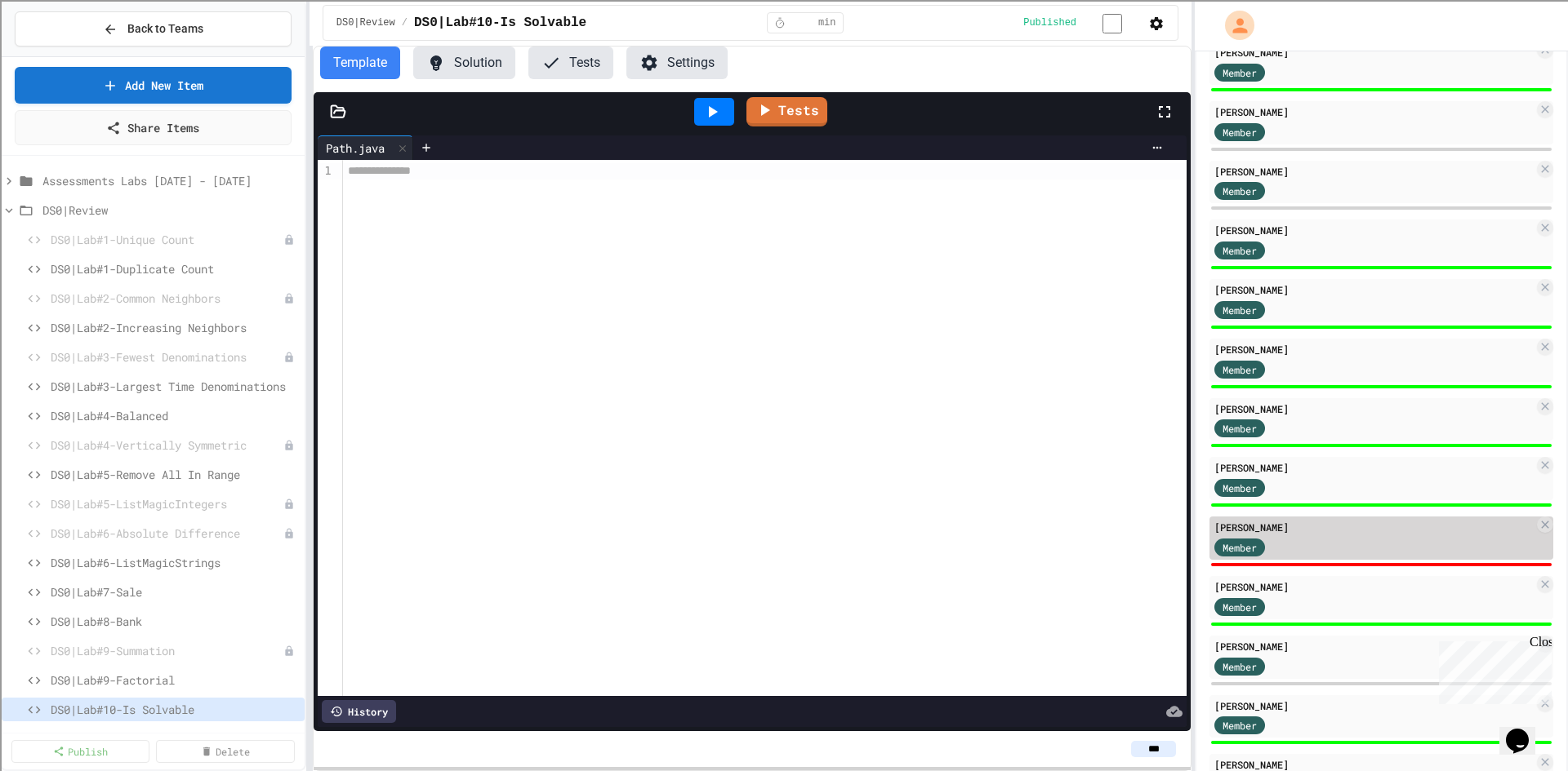
click at [1299, 530] on div "[PERSON_NAME]" at bounding box center [1374, 526] width 320 height 15
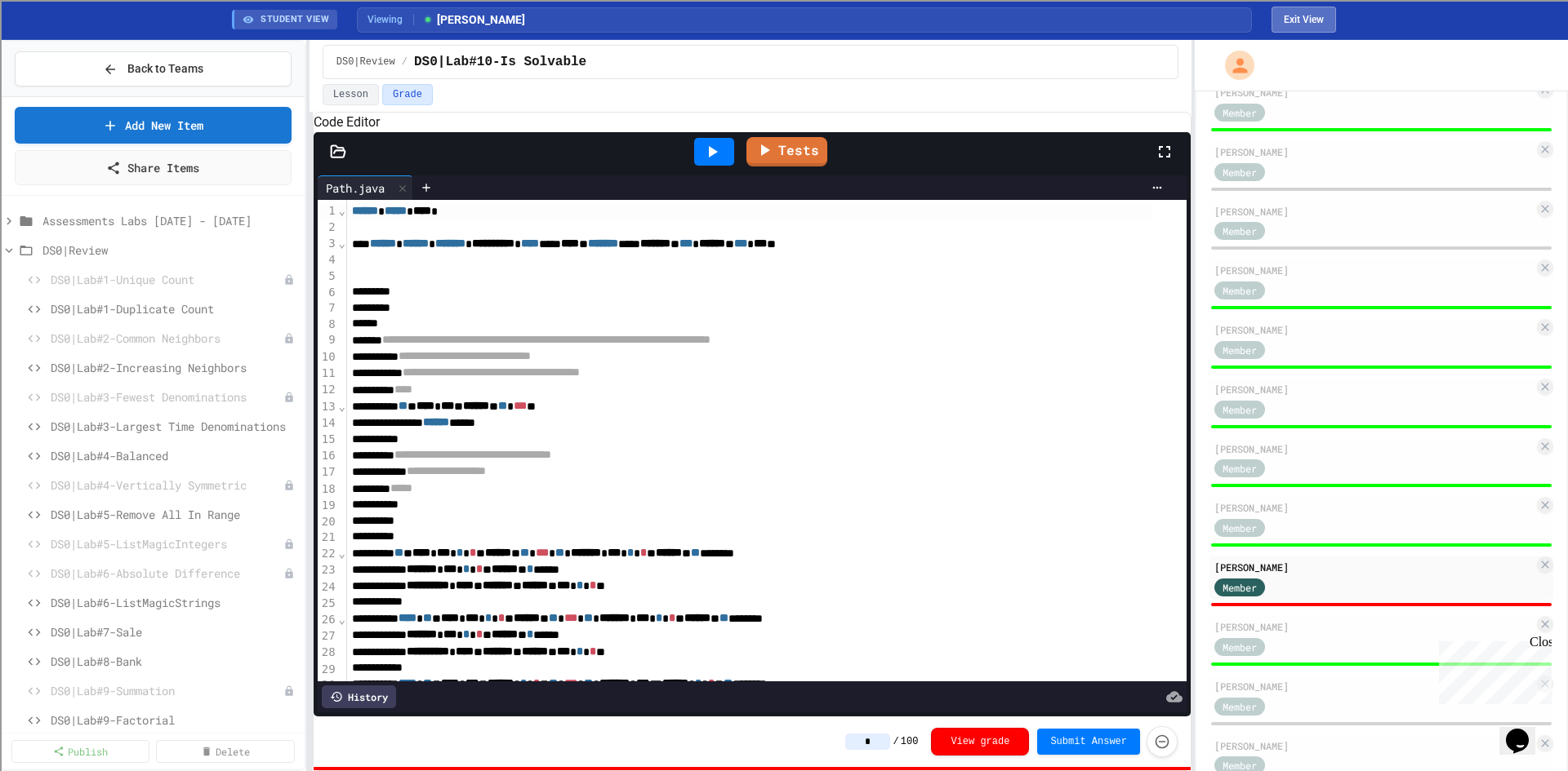
click at [1295, 23] on button "Exit View" at bounding box center [1304, 19] width 64 height 26
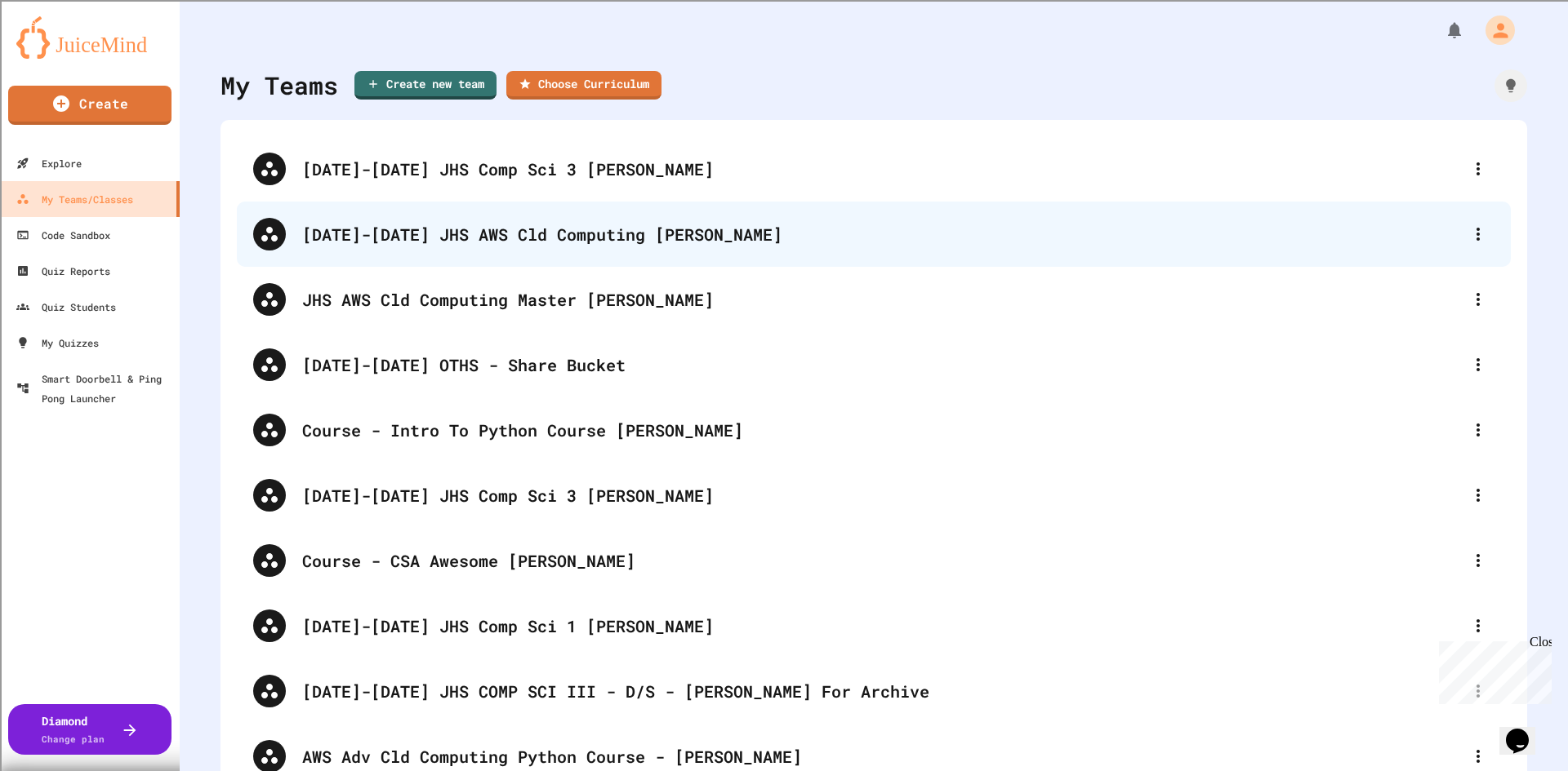
click at [473, 232] on div "[DATE]-[DATE] JHS AWS Cld Computing [PERSON_NAME]" at bounding box center [881, 234] width 1159 height 24
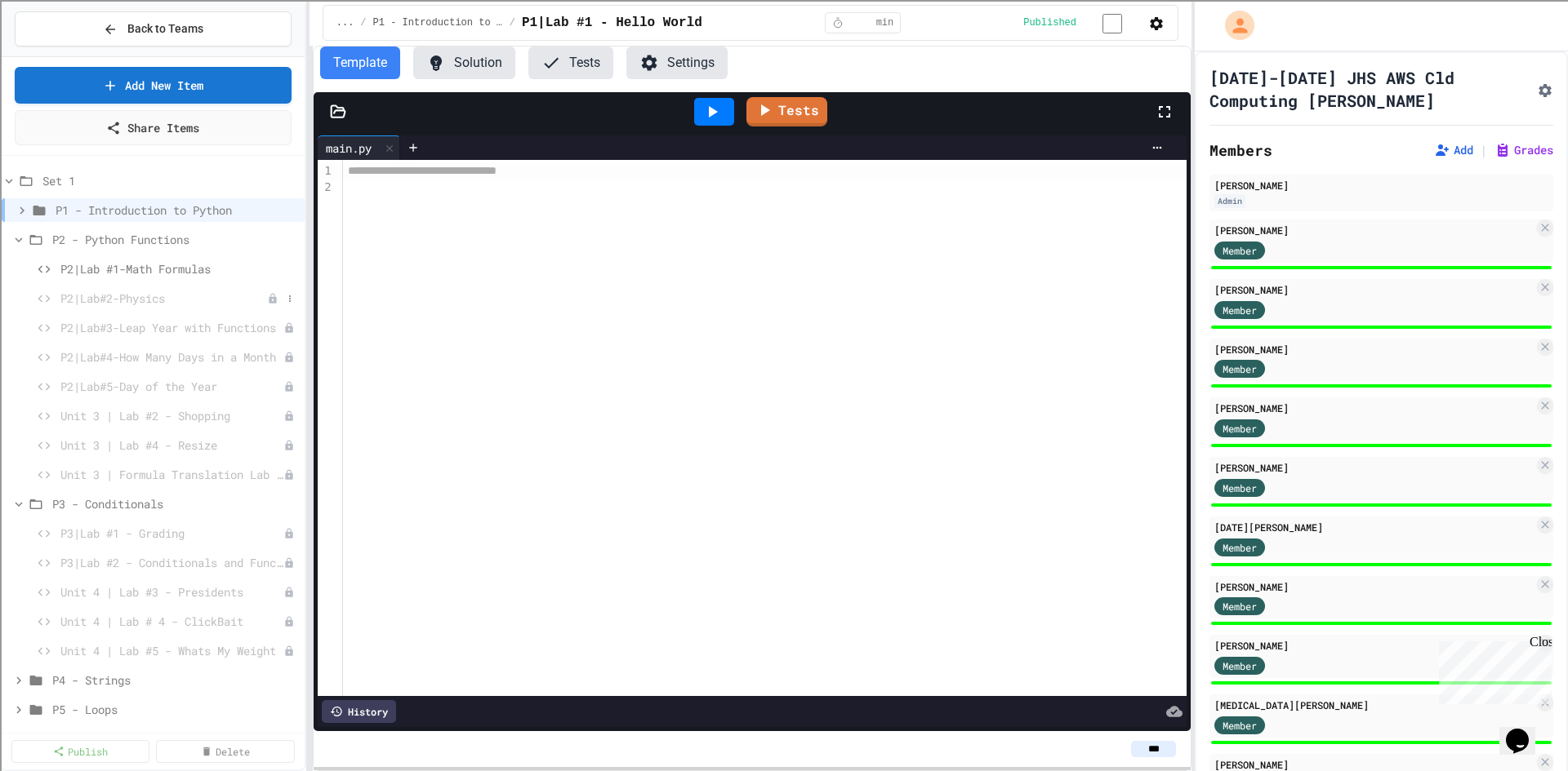
click at [116, 297] on span "P2|Lab#2-Physics" at bounding box center [163, 298] width 207 height 17
